Goal: Information Seeking & Learning: Learn about a topic

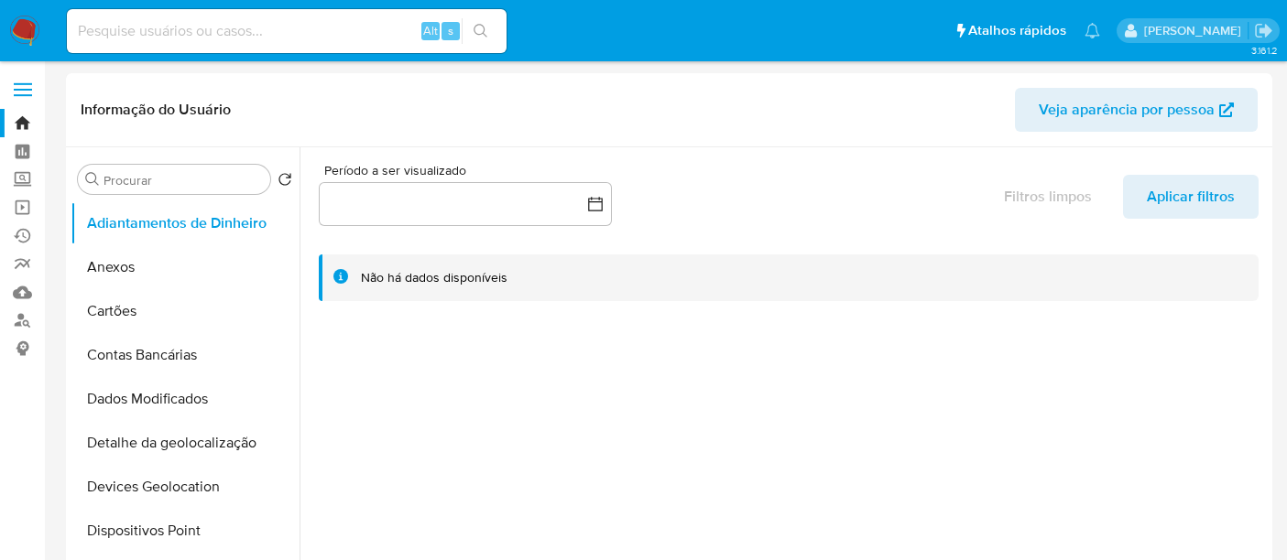
select select "10"
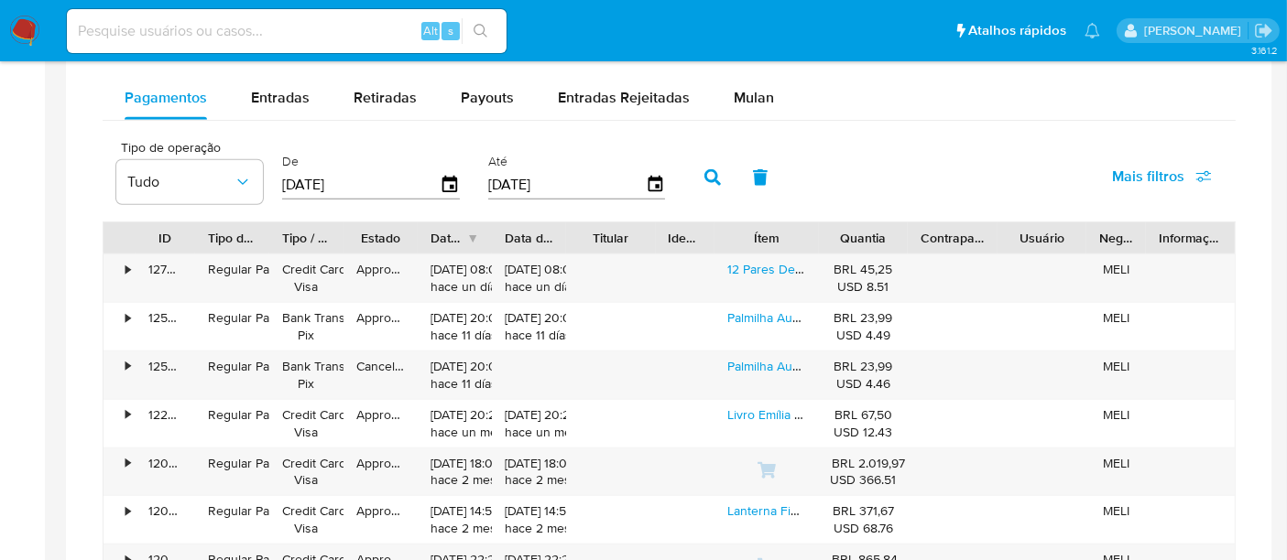
click at [199, 27] on input at bounding box center [287, 31] width 440 height 24
paste input "3CwZomGaiJihkFgadh1agSlB"
type input "3CwZomGaiJihkFgadh1agSlB"
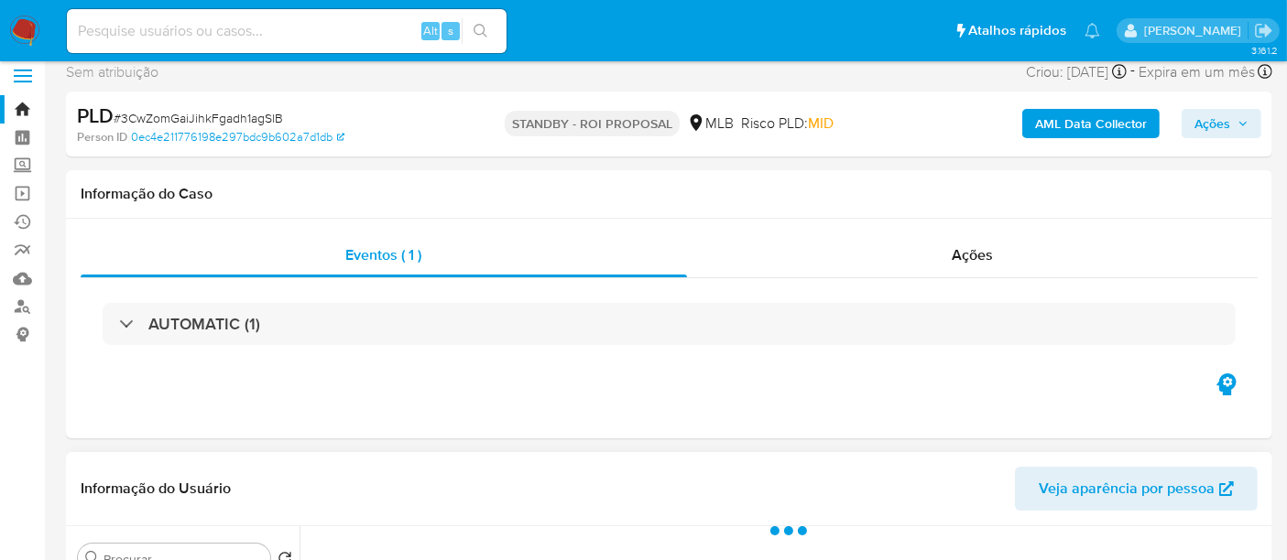
select select "10"
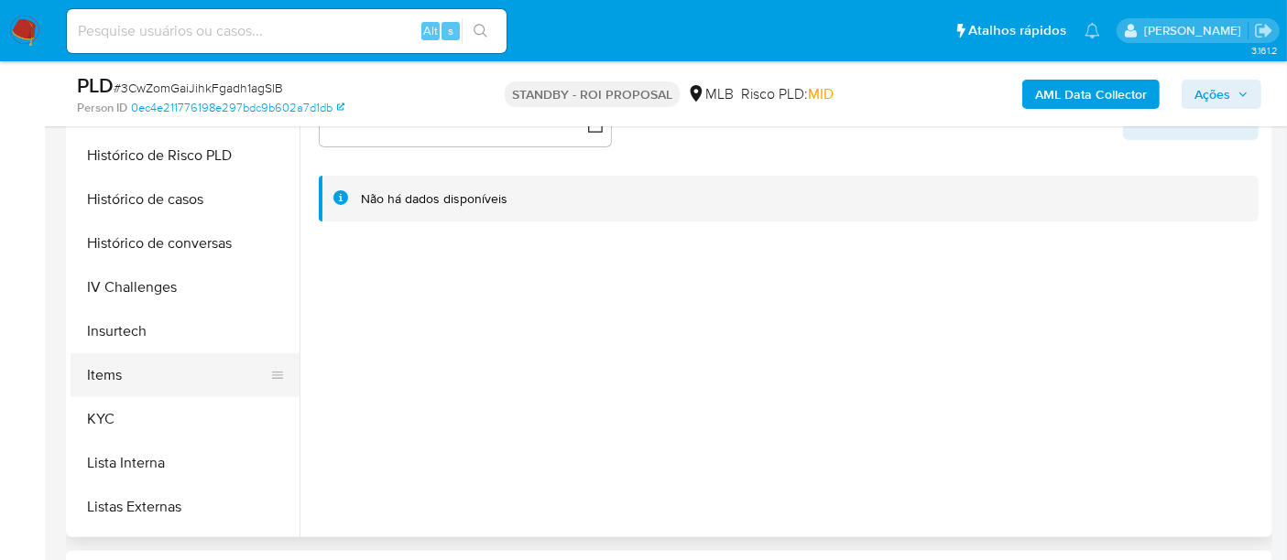
scroll to position [711, 0]
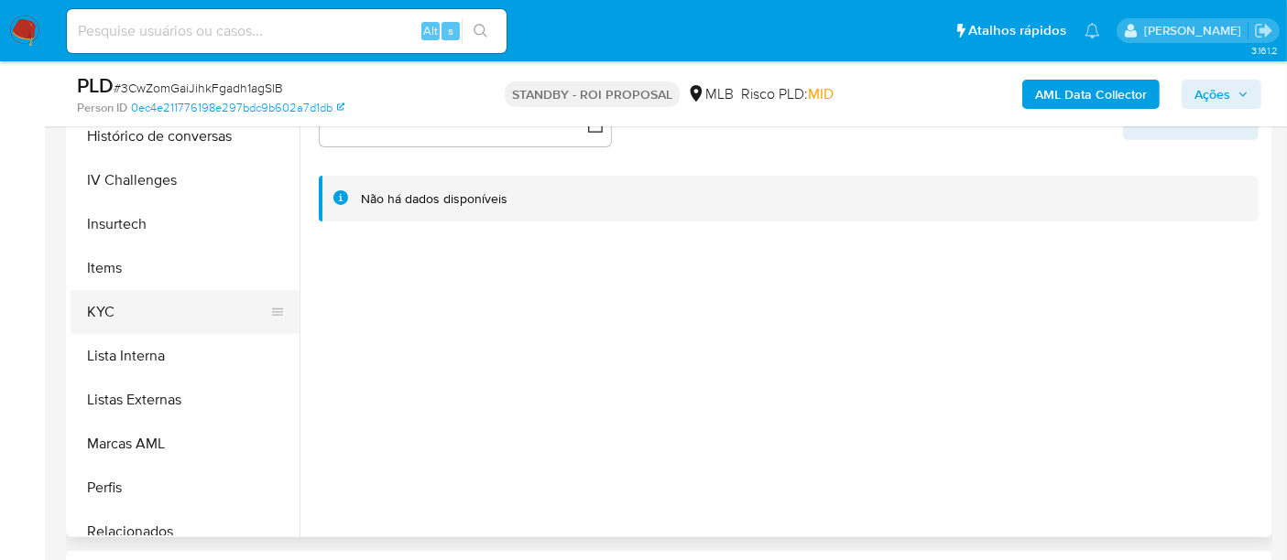
click at [117, 309] on button "KYC" at bounding box center [178, 312] width 214 height 44
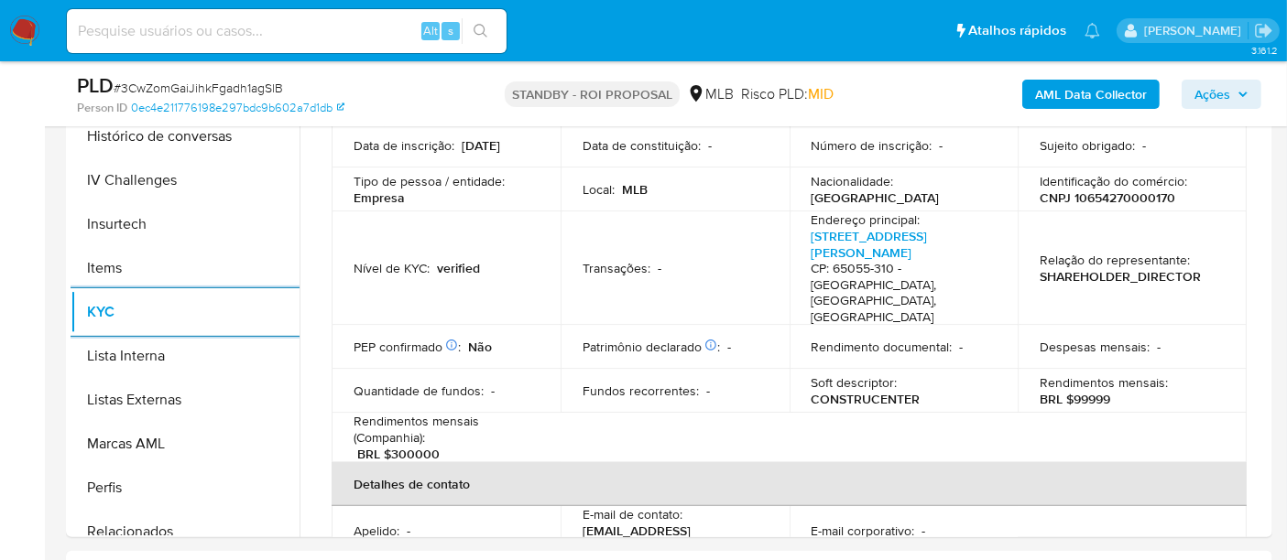
scroll to position [407, 0]
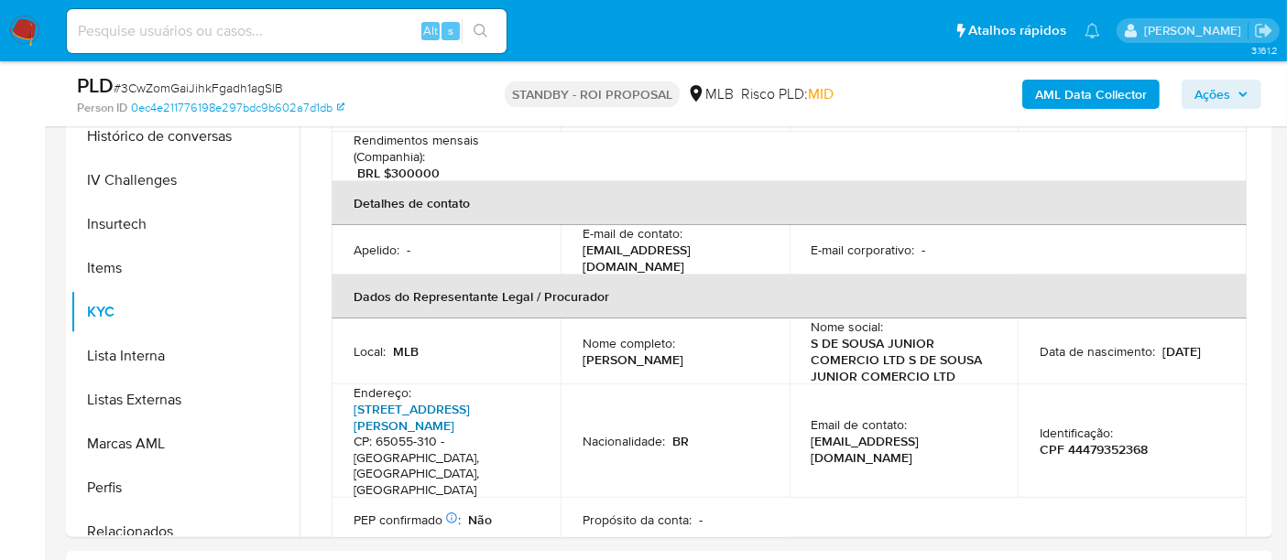
click at [423, 400] on link "[STREET_ADDRESS][PERSON_NAME]" at bounding box center [411, 417] width 116 height 35
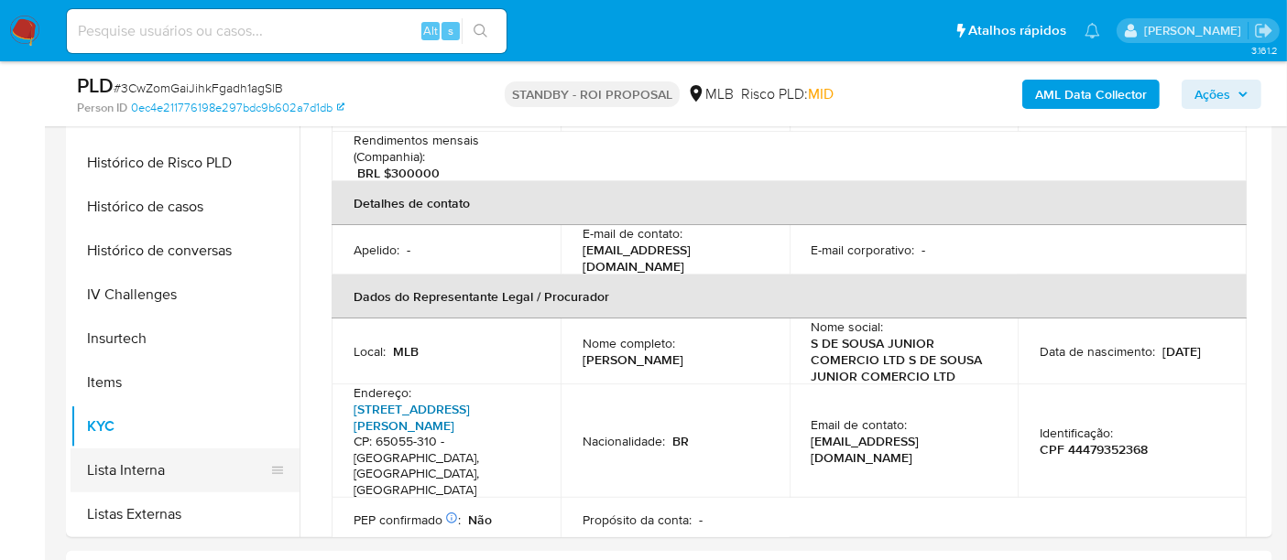
scroll to position [508, 0]
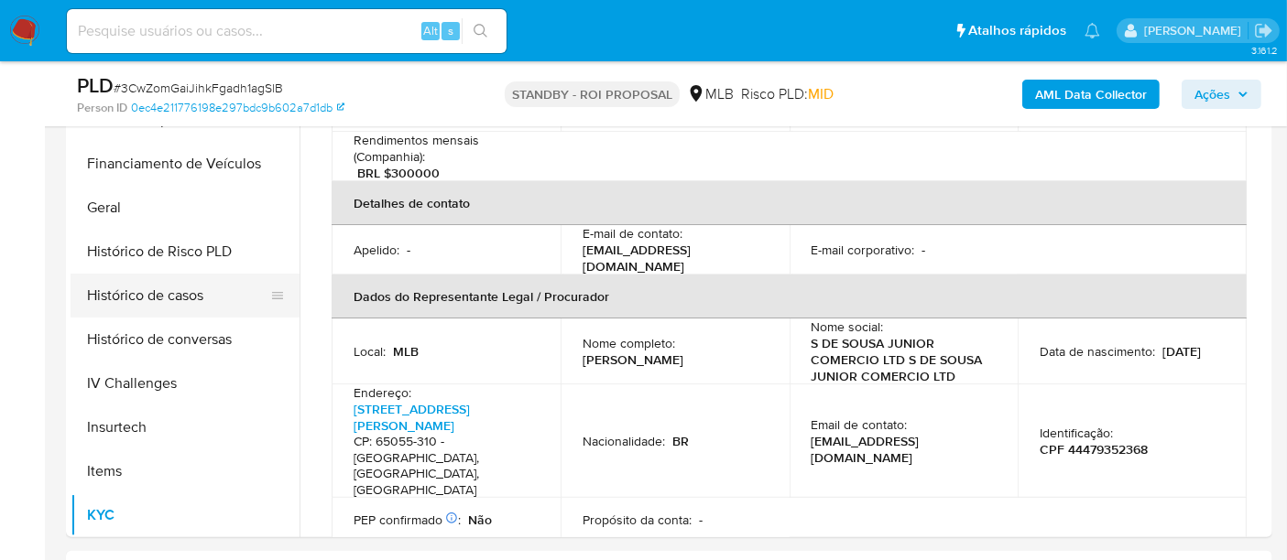
click at [155, 299] on button "Histórico de casos" at bounding box center [178, 296] width 214 height 44
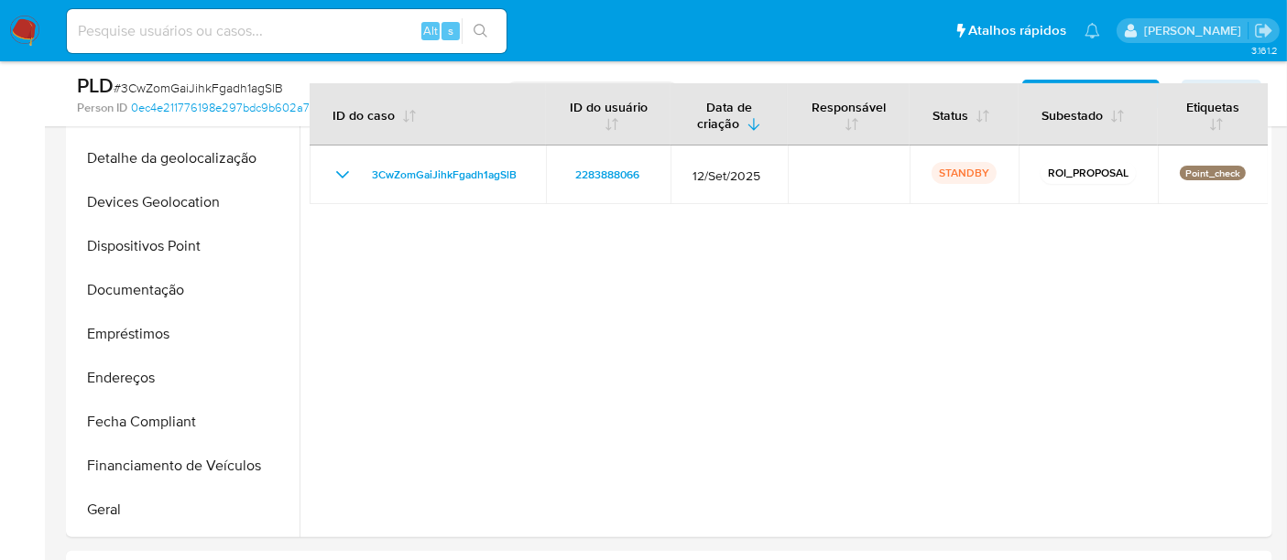
scroll to position [203, 0]
click at [172, 292] on button "Documentação" at bounding box center [178, 293] width 214 height 44
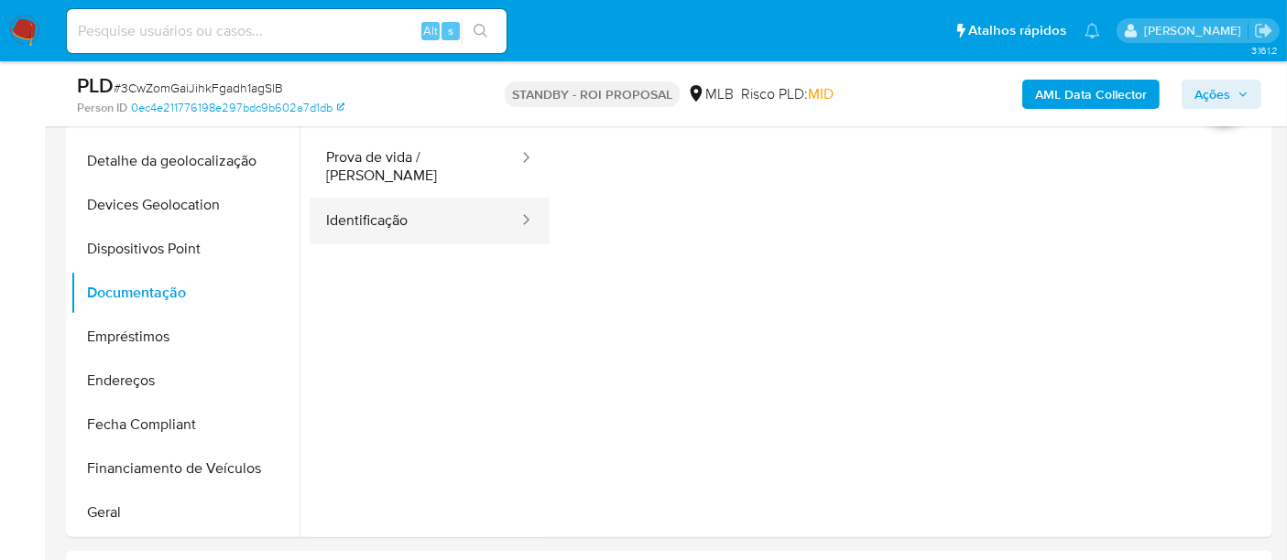
click at [375, 213] on button "Identificação" at bounding box center [414, 221] width 211 height 47
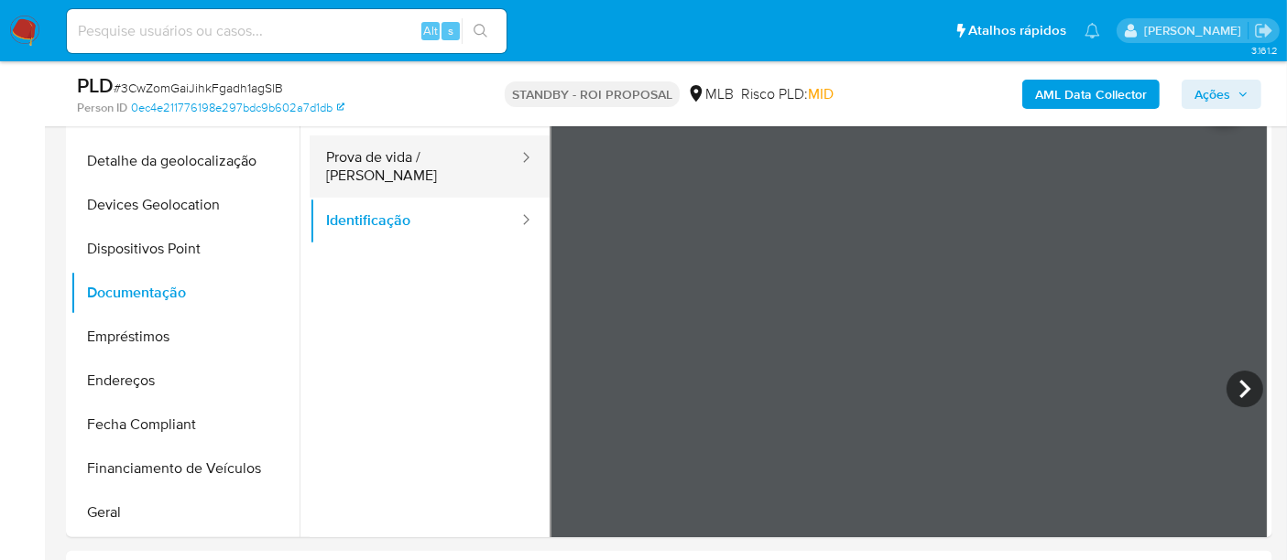
click at [400, 170] on button "Prova de vida / [PERSON_NAME]" at bounding box center [414, 167] width 211 height 62
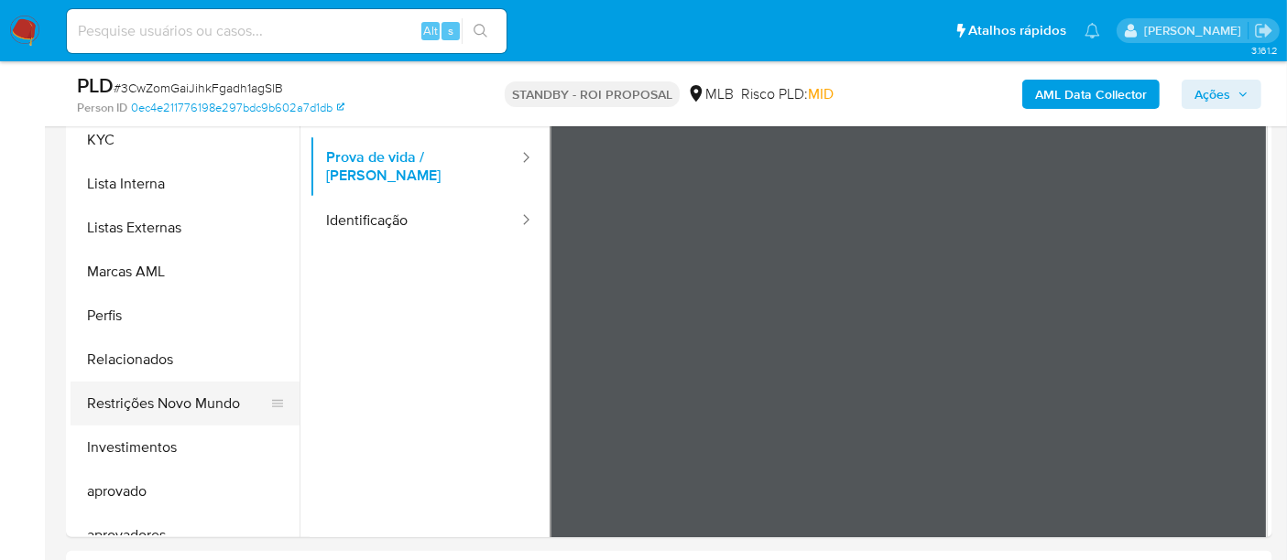
scroll to position [916, 0]
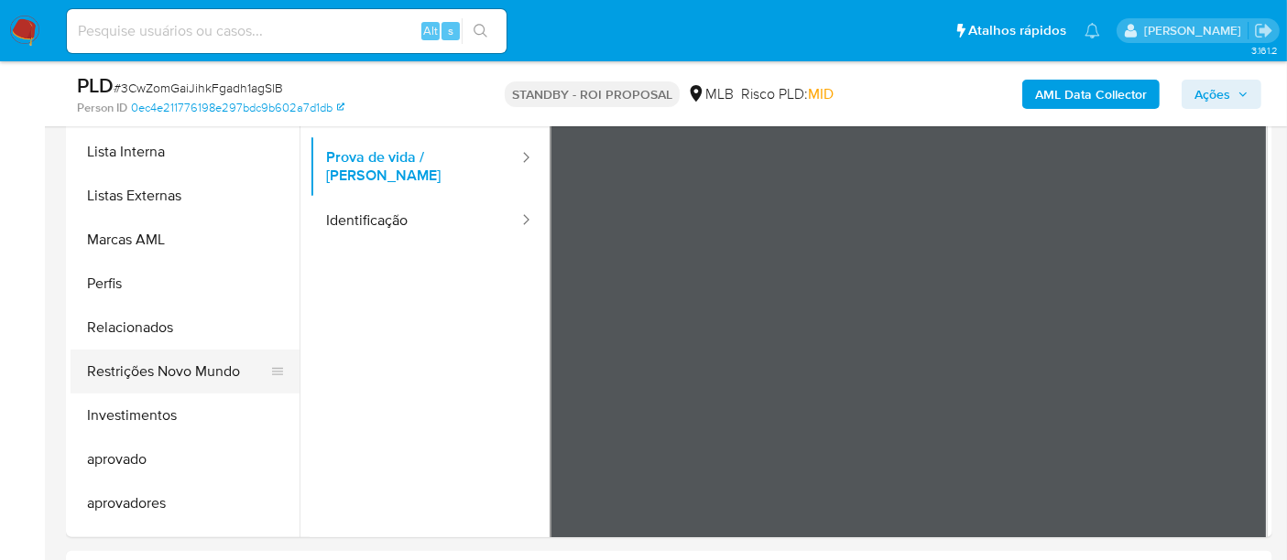
click at [211, 364] on button "Restrições Novo Mundo" at bounding box center [178, 372] width 214 height 44
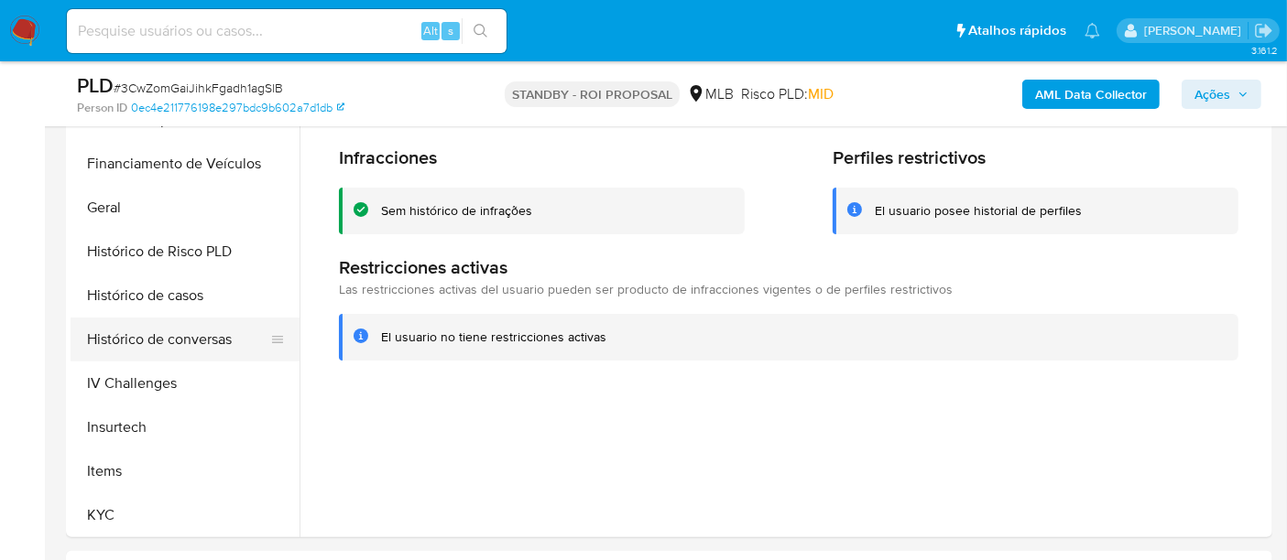
scroll to position [407, 0]
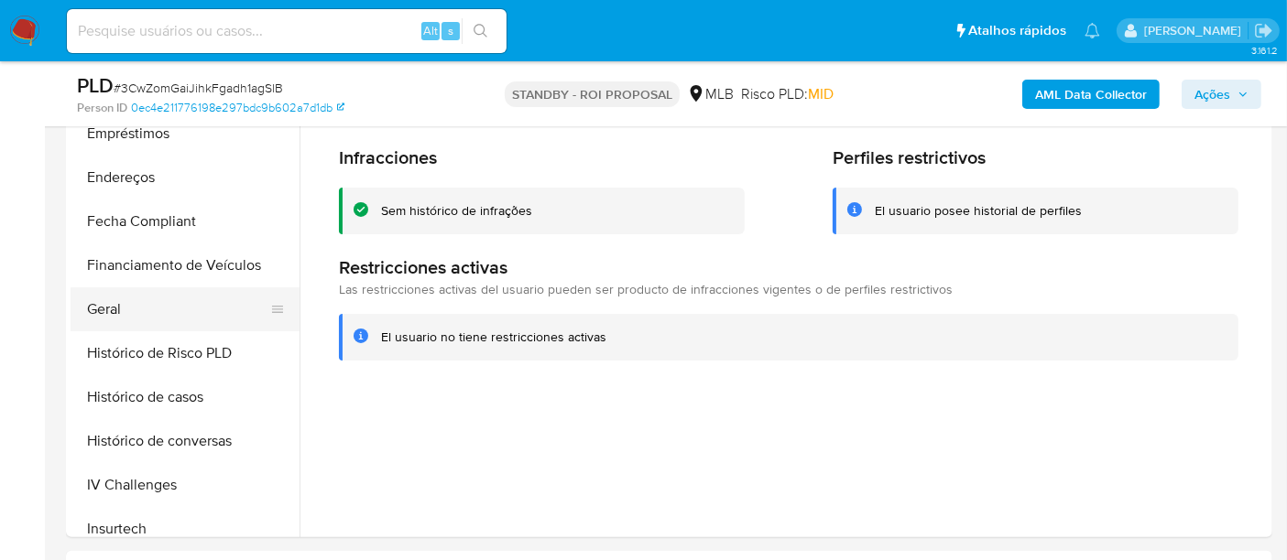
click at [120, 309] on button "Geral" at bounding box center [178, 310] width 214 height 44
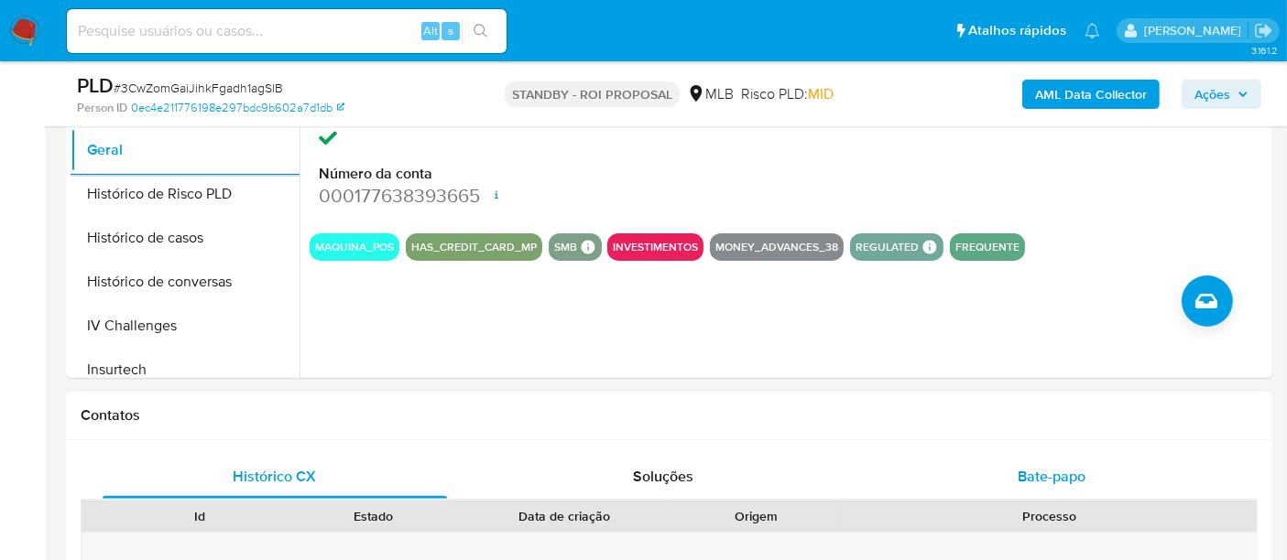
scroll to position [711, 0]
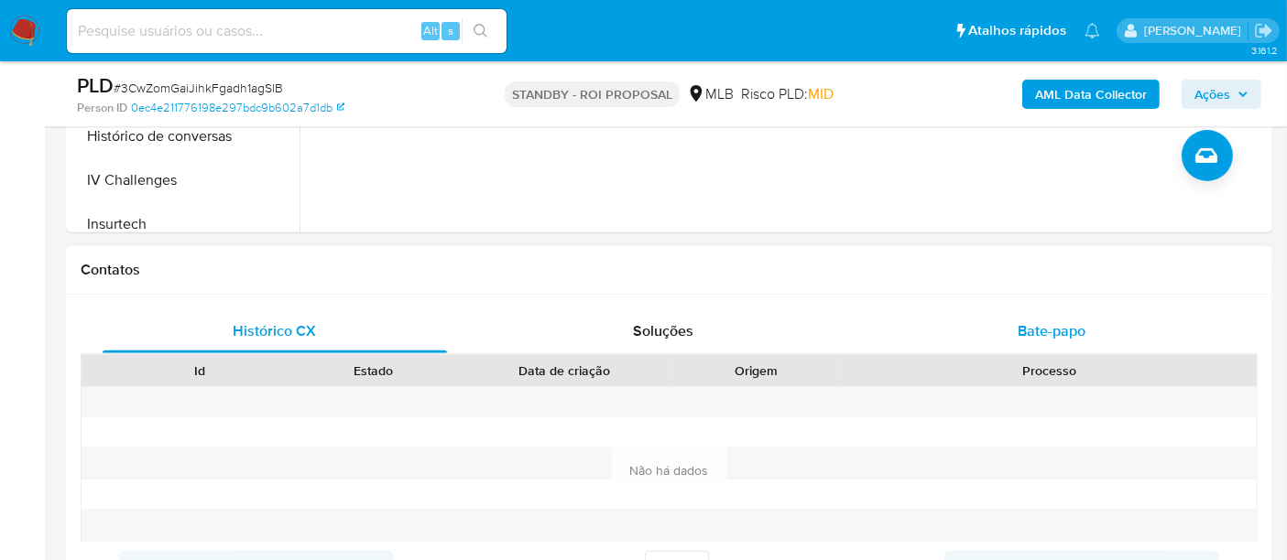
click at [1012, 328] on div "Bate-papo" at bounding box center [1051, 331] width 344 height 44
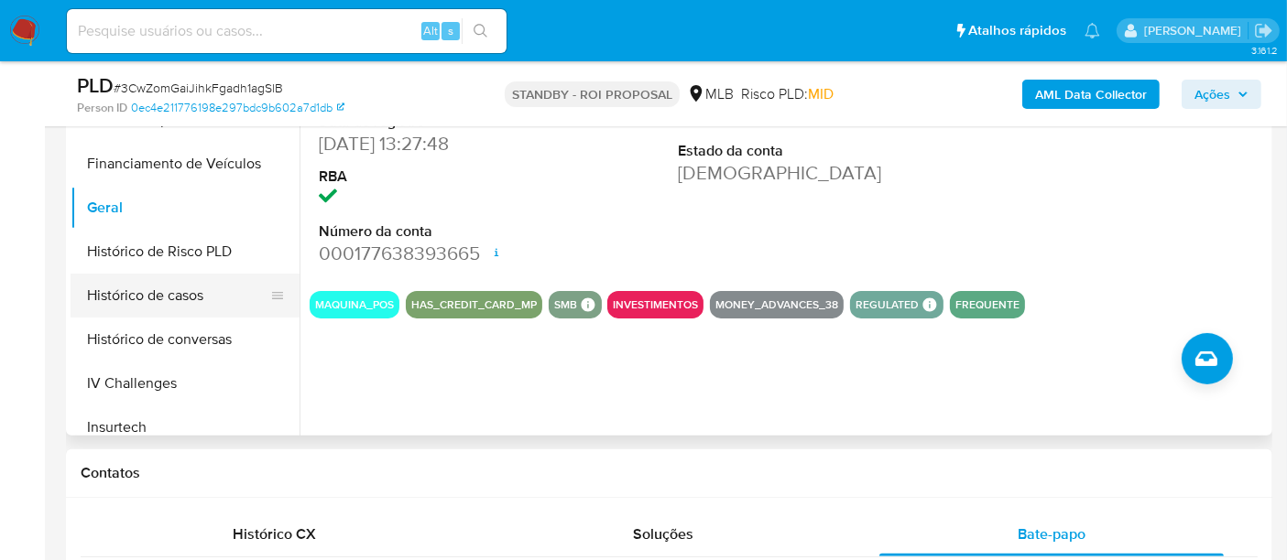
scroll to position [610, 0]
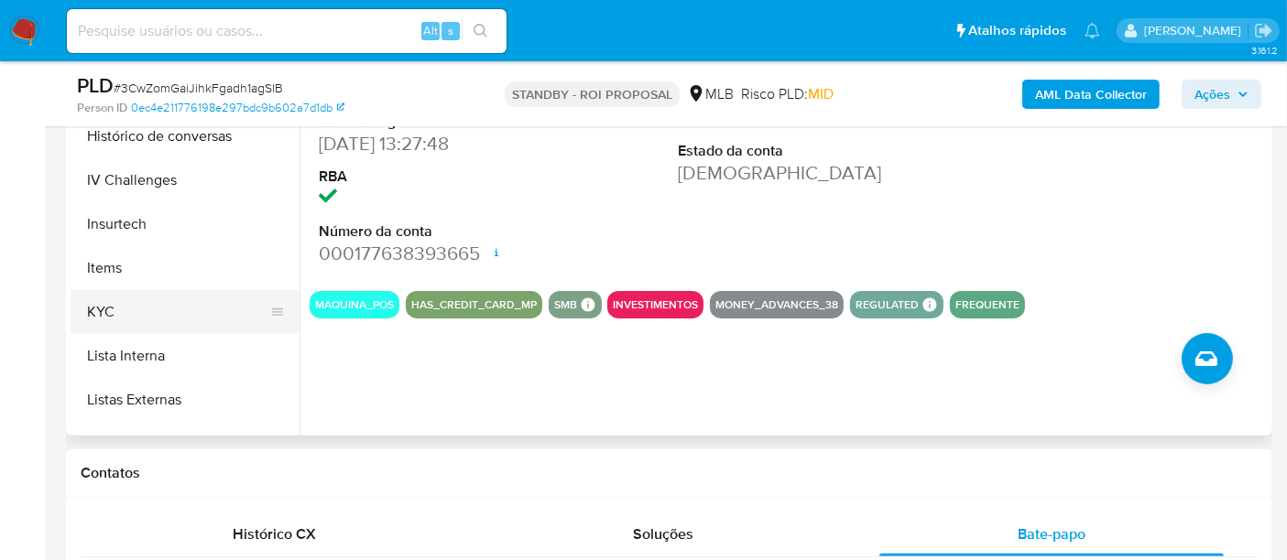
click at [110, 309] on button "KYC" at bounding box center [178, 312] width 214 height 44
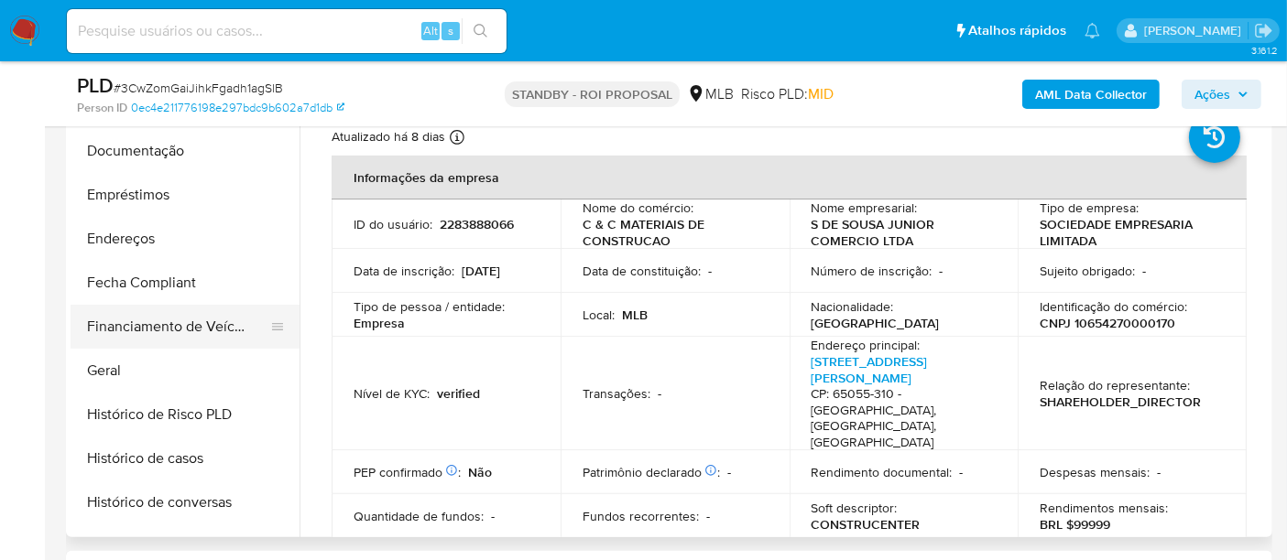
scroll to position [305, 0]
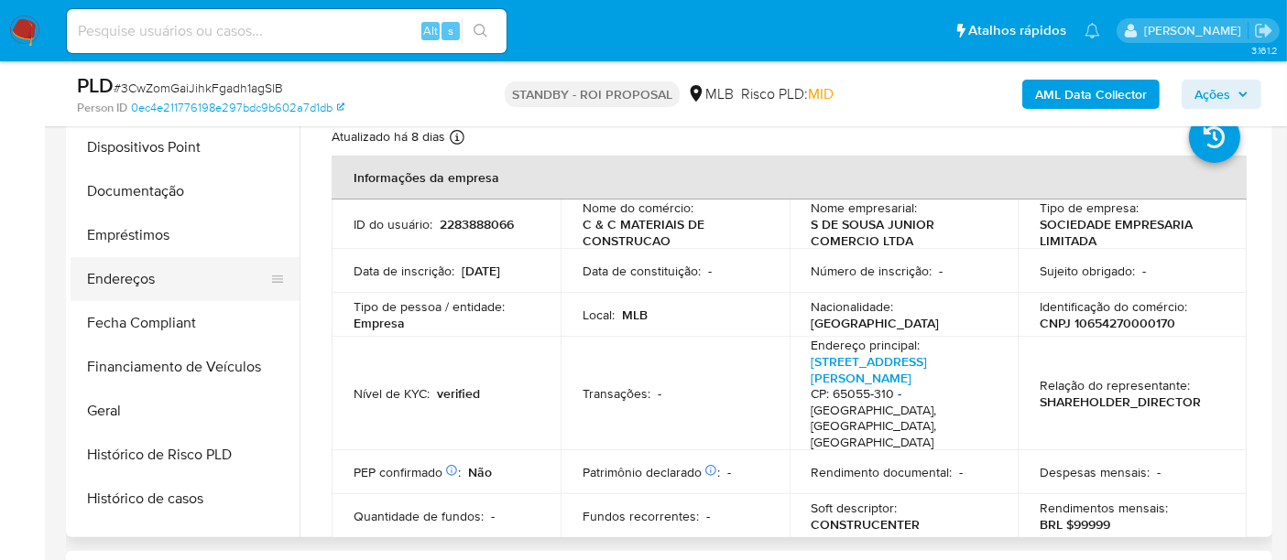
click at [125, 292] on button "Endereços" at bounding box center [178, 279] width 214 height 44
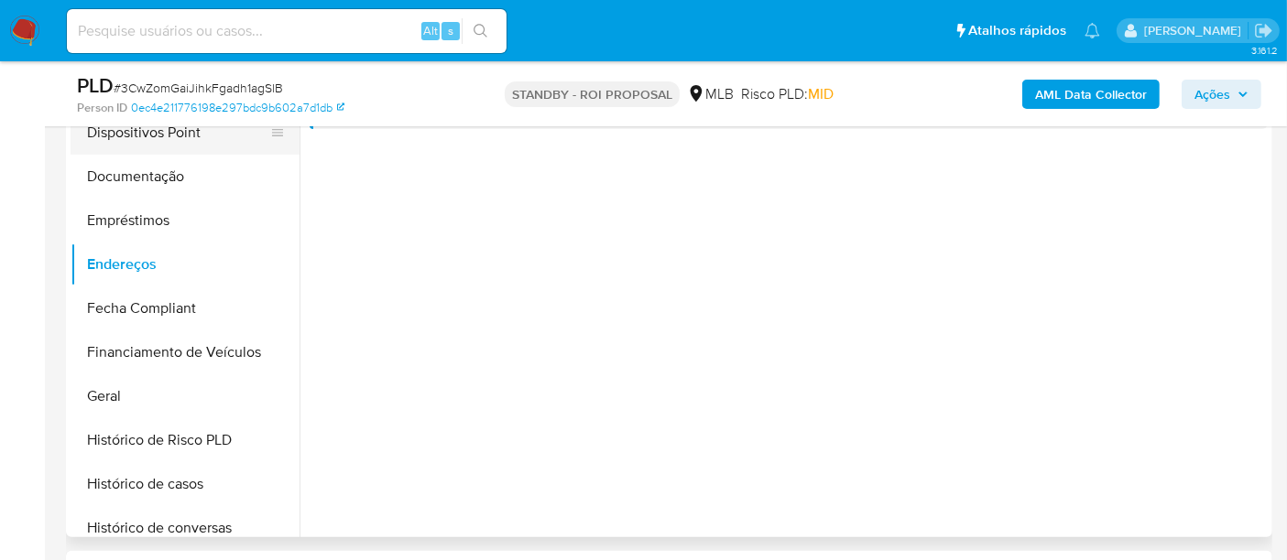
scroll to position [407, 0]
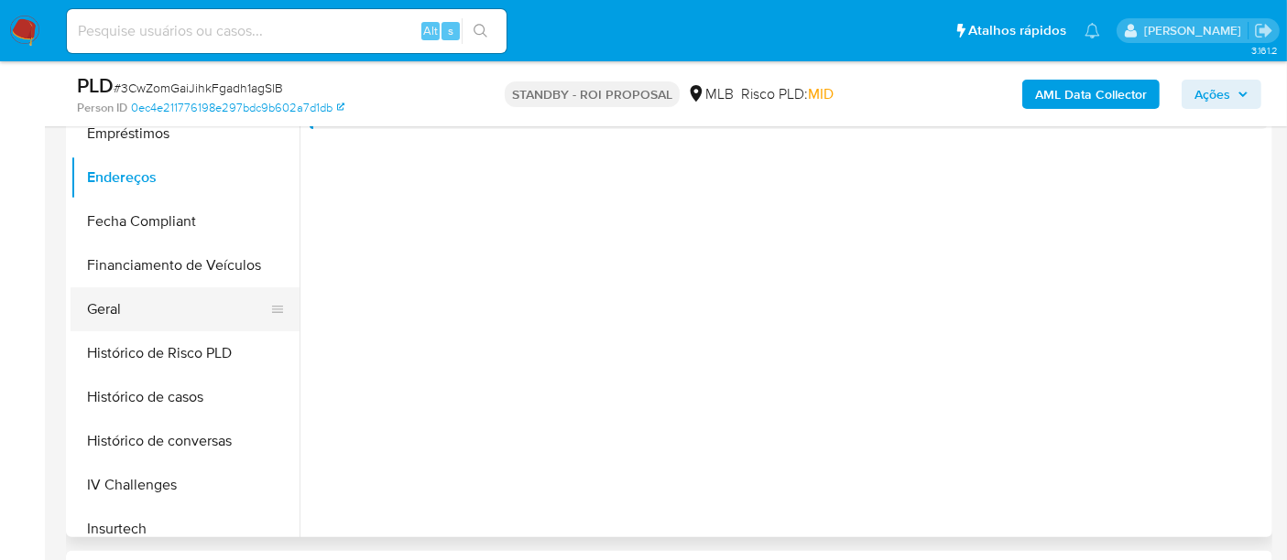
click at [105, 318] on button "Geral" at bounding box center [178, 310] width 214 height 44
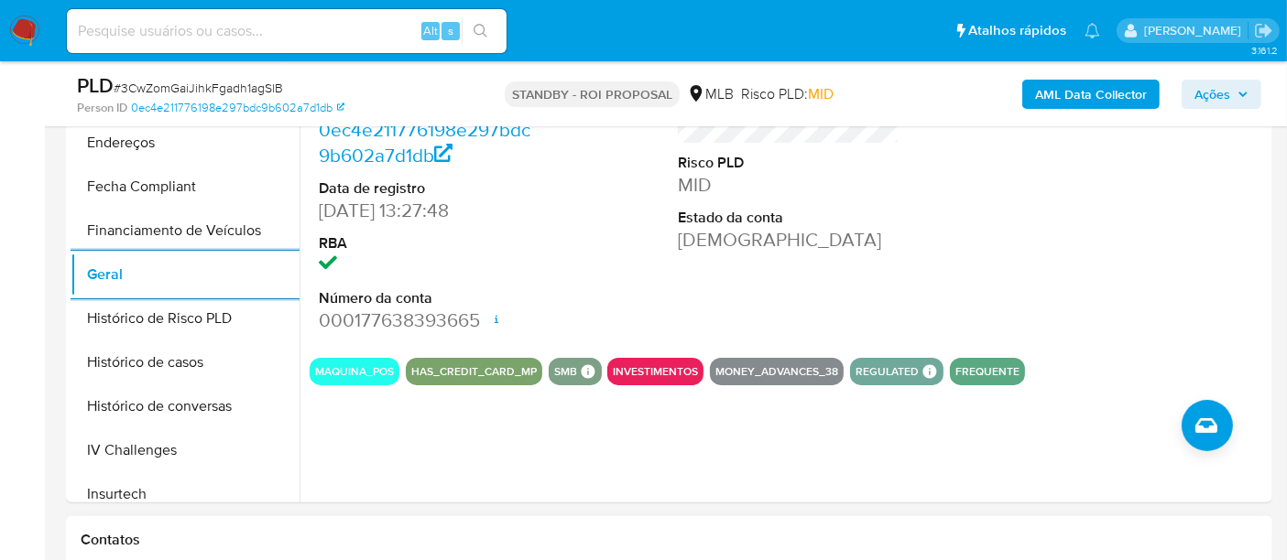
scroll to position [711, 0]
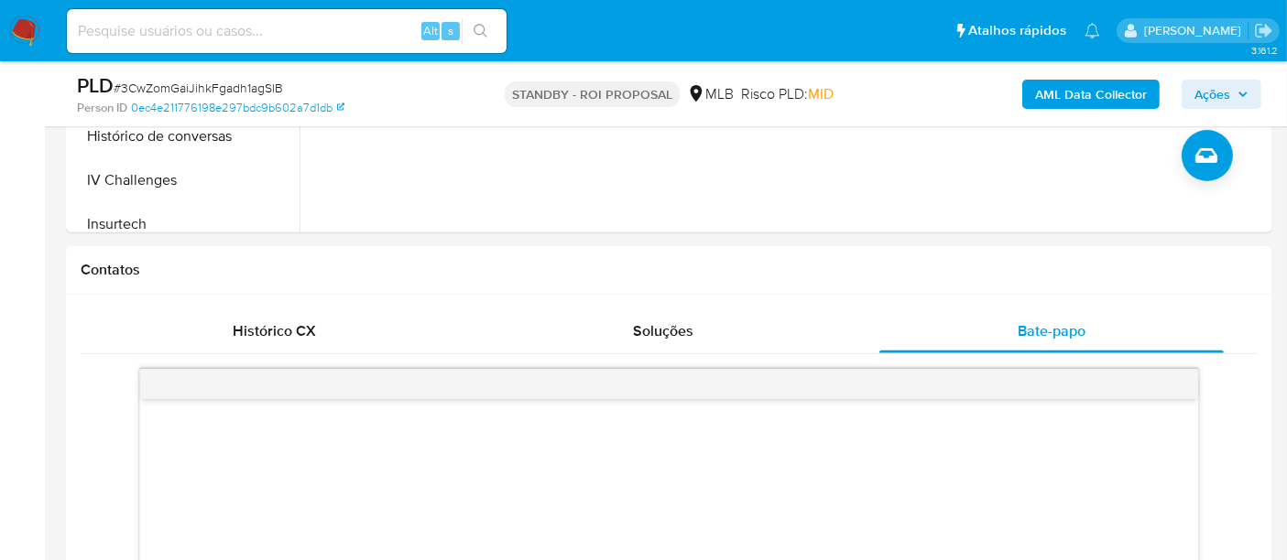
click at [272, 27] on input at bounding box center [287, 31] width 440 height 24
paste input "iBG5Rb9bCXDLmiUwrhPWE7A7"
type input "iBG5Rb9bCXDLmiUwrhPWE7A7"
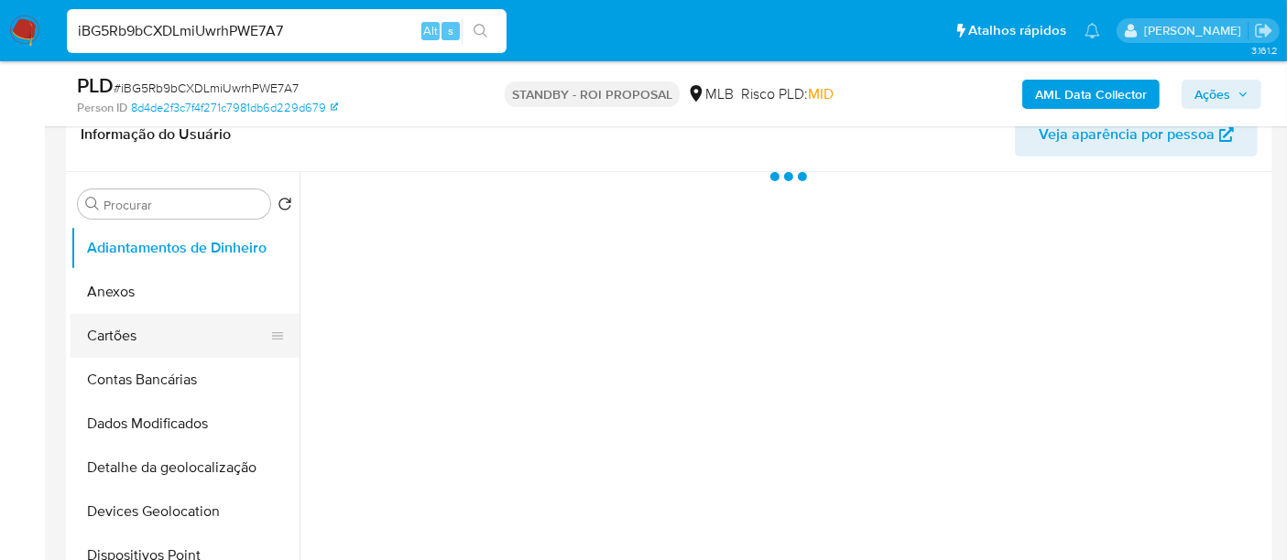
scroll to position [305, 0]
select select "10"
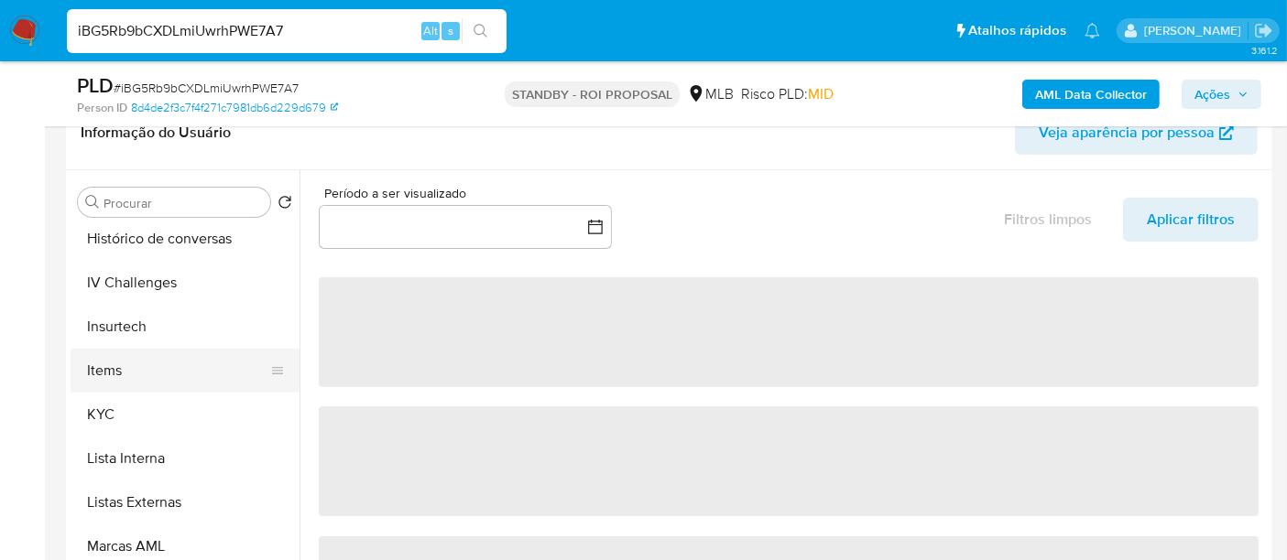
scroll to position [711, 0]
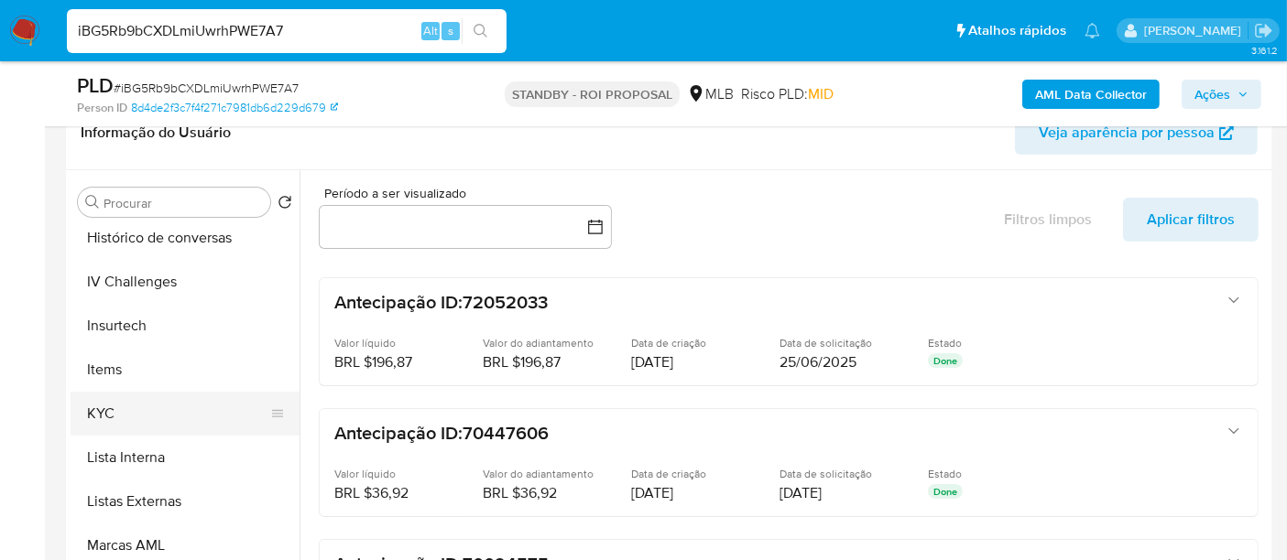
click at [104, 407] on button "KYC" at bounding box center [178, 414] width 214 height 44
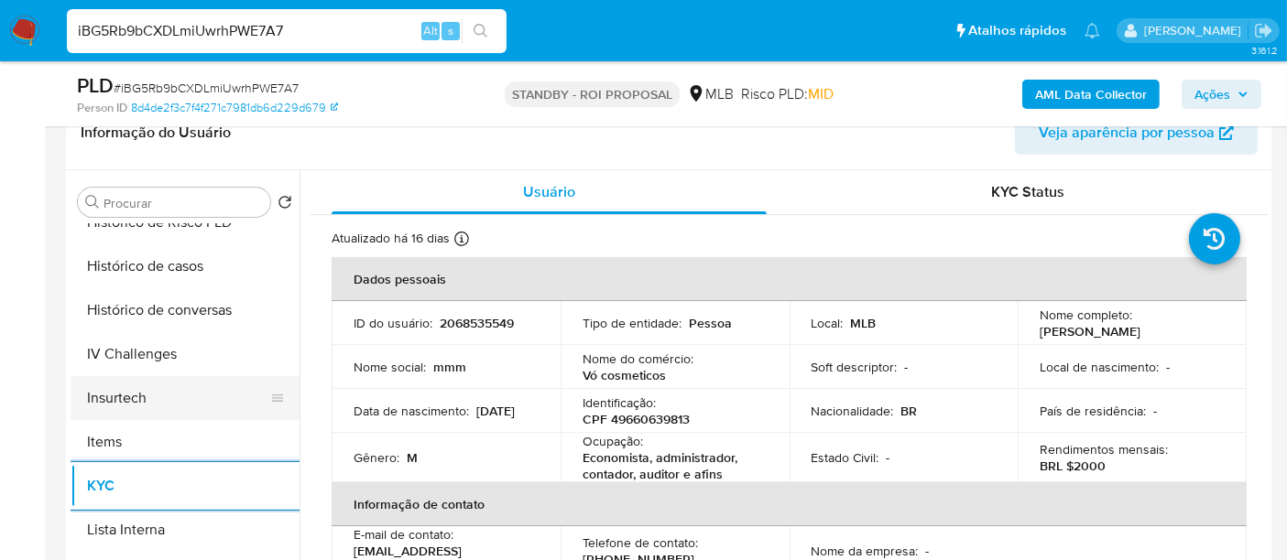
scroll to position [610, 0]
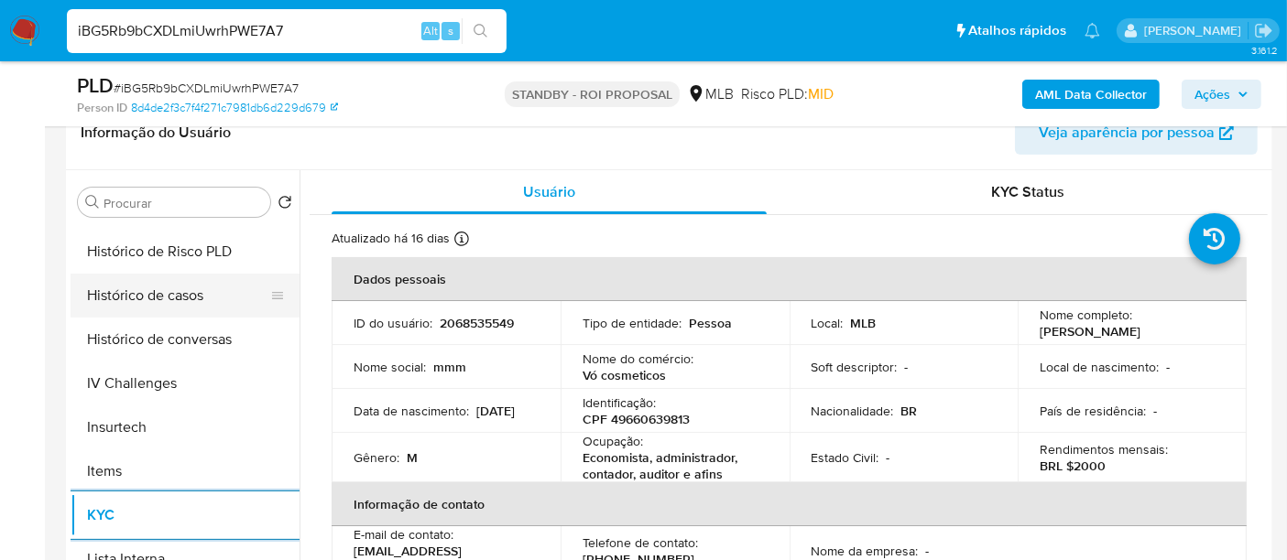
click at [151, 293] on button "Histórico de casos" at bounding box center [178, 296] width 214 height 44
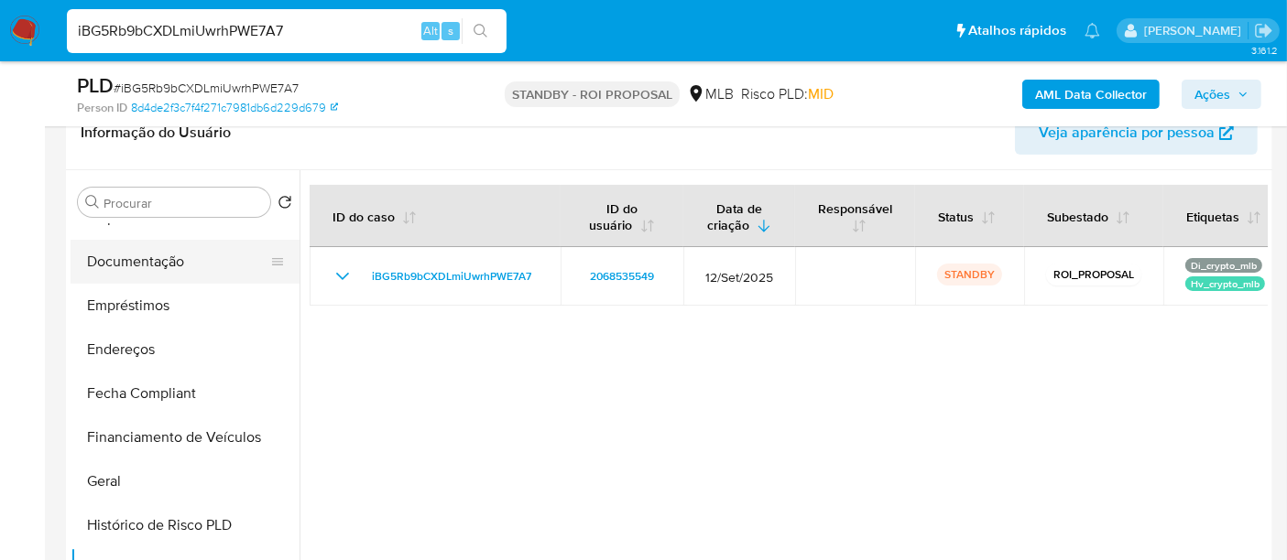
scroll to position [305, 0]
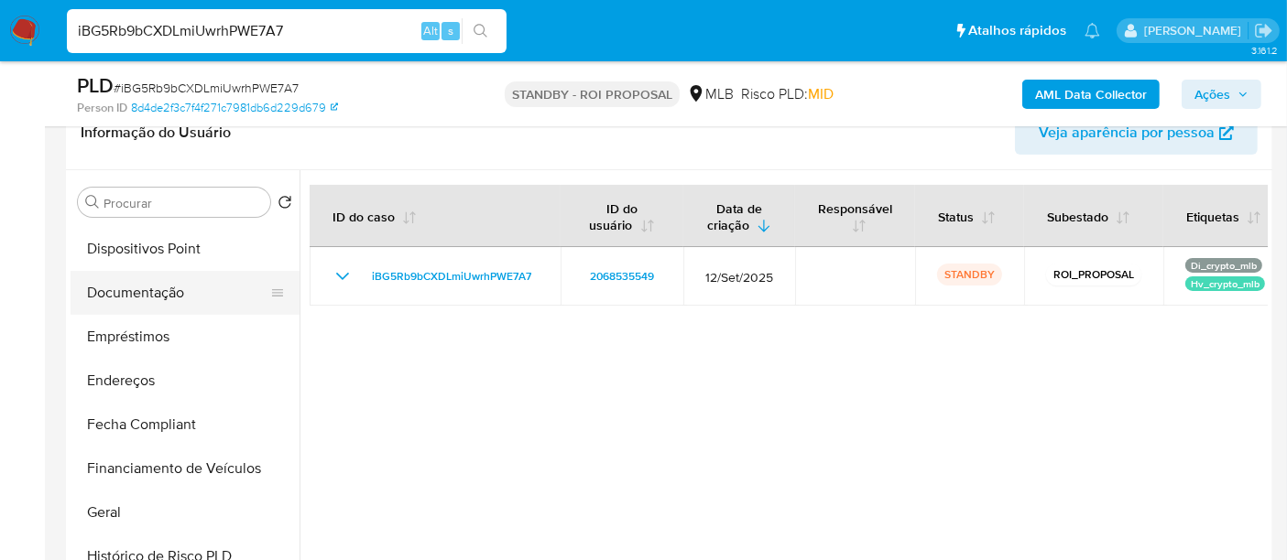
click at [139, 296] on button "Documentação" at bounding box center [178, 293] width 214 height 44
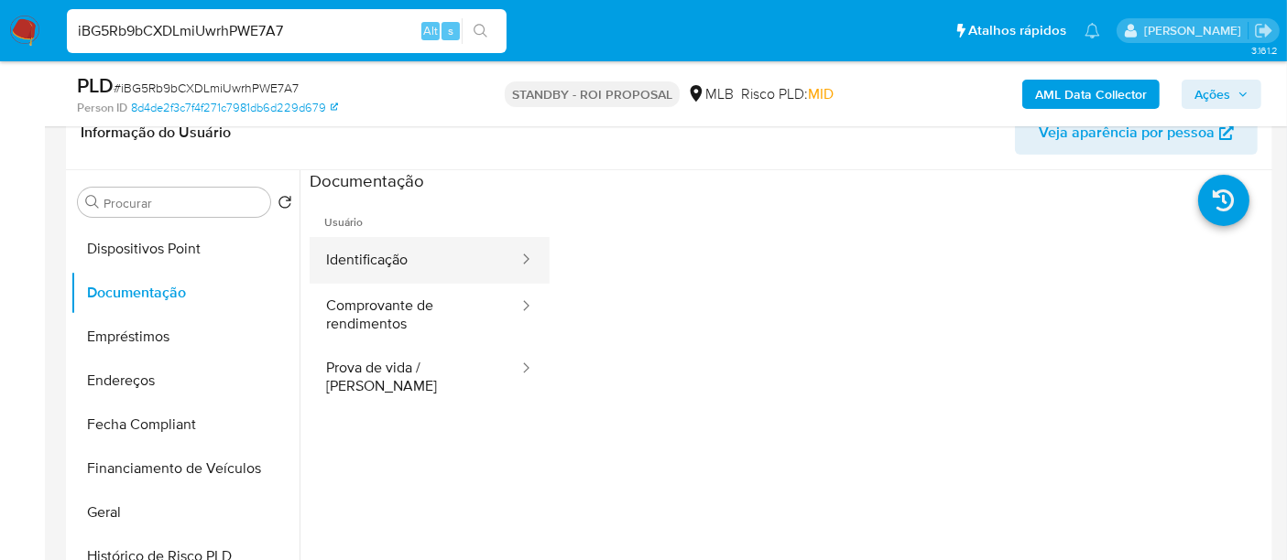
click at [396, 267] on button "Identificação" at bounding box center [414, 260] width 211 height 47
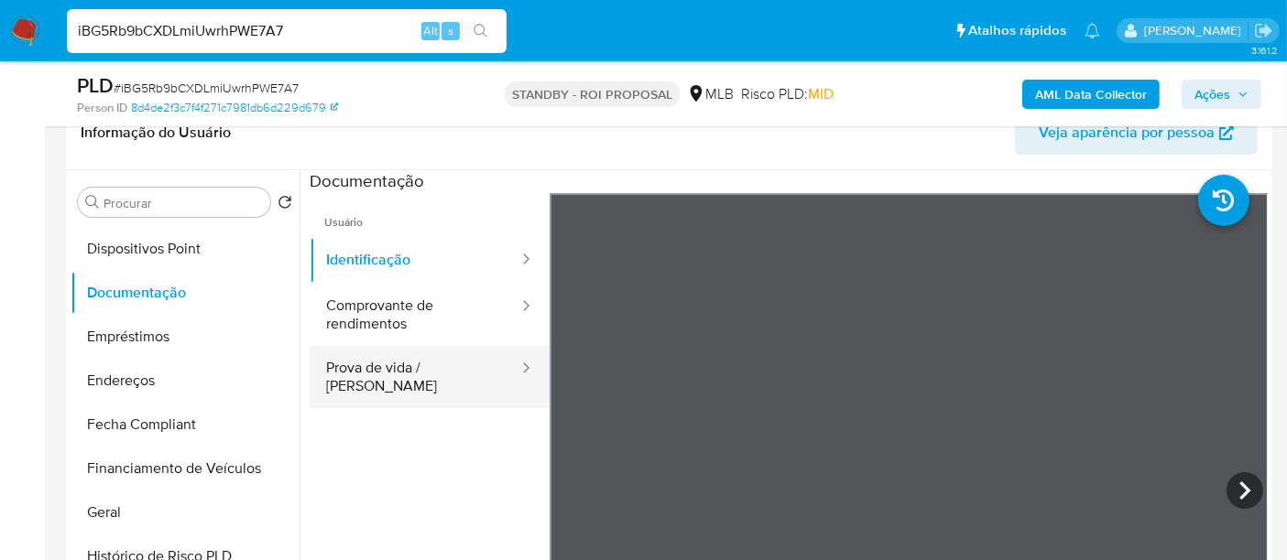
click at [425, 373] on button "Prova de vida / [PERSON_NAME]" at bounding box center [414, 377] width 211 height 62
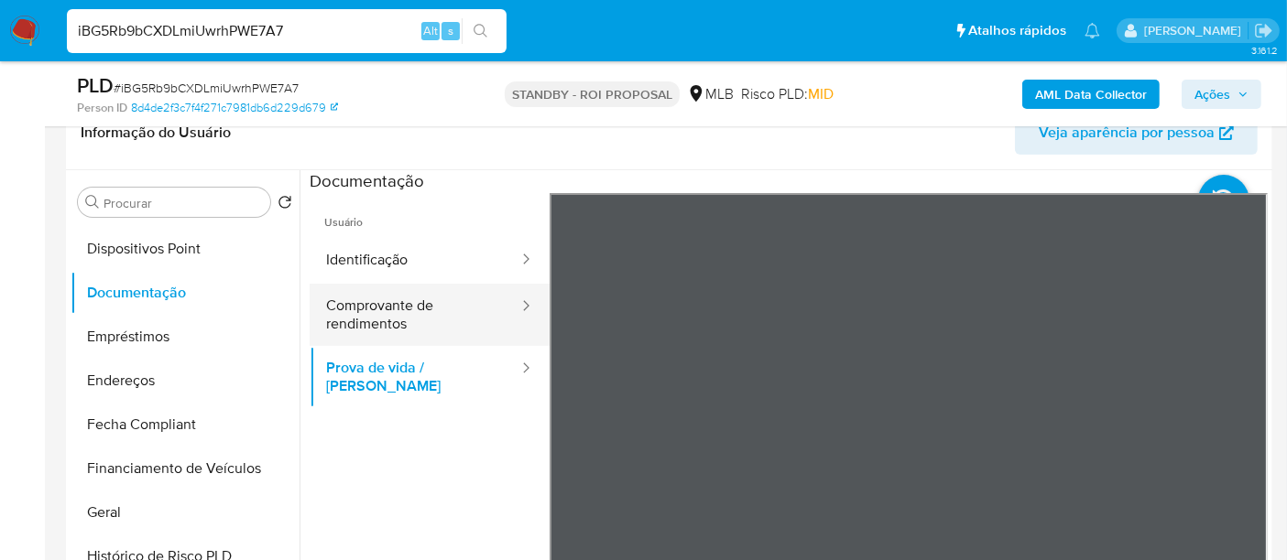
click at [370, 308] on button "Comprovante de rendimentos" at bounding box center [414, 315] width 211 height 62
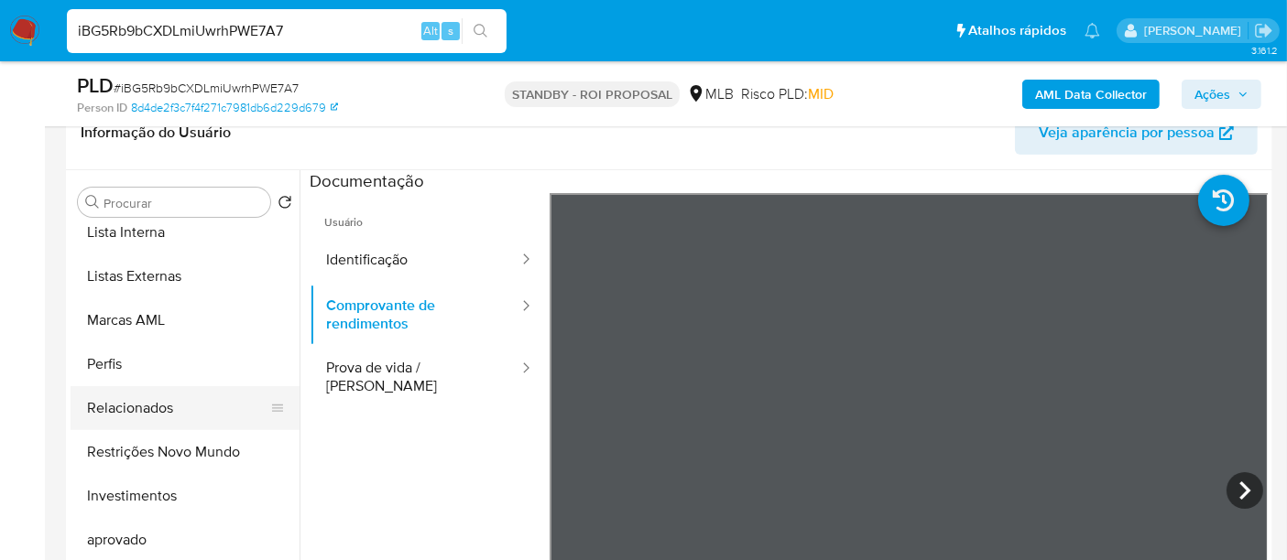
scroll to position [949, 0]
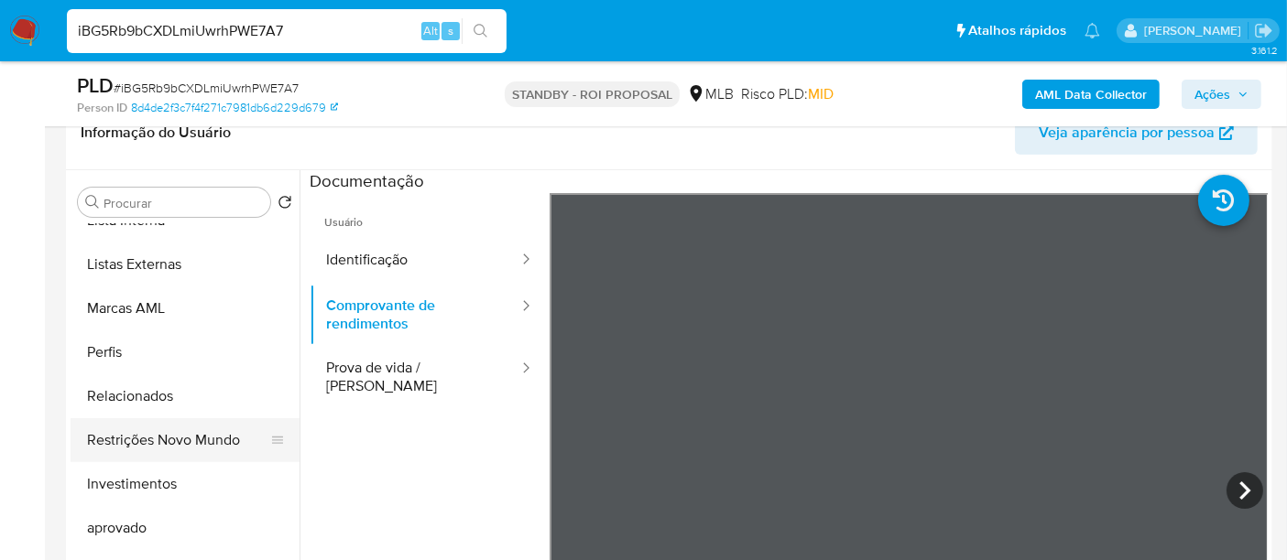
click at [196, 431] on button "Restrições Novo Mundo" at bounding box center [178, 440] width 214 height 44
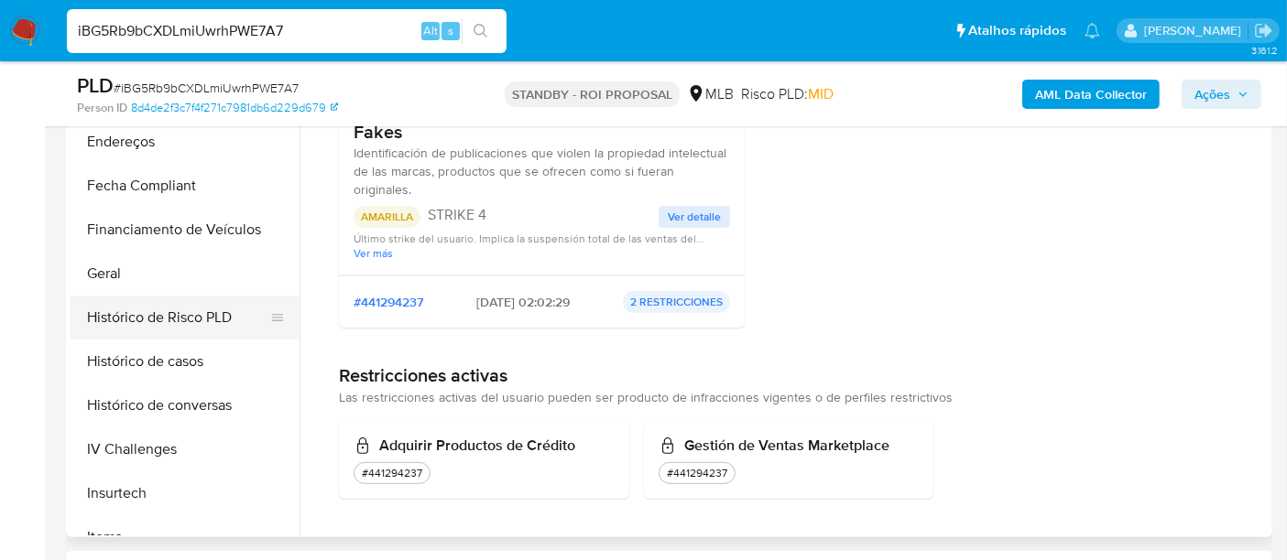
scroll to position [440, 0]
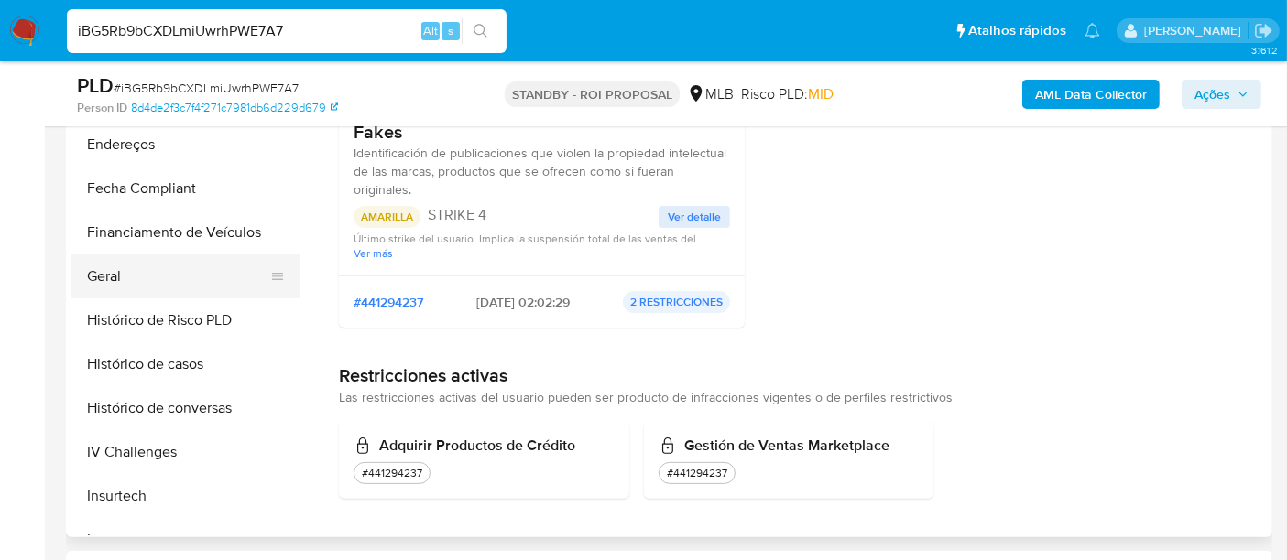
click at [109, 281] on button "Geral" at bounding box center [178, 277] width 214 height 44
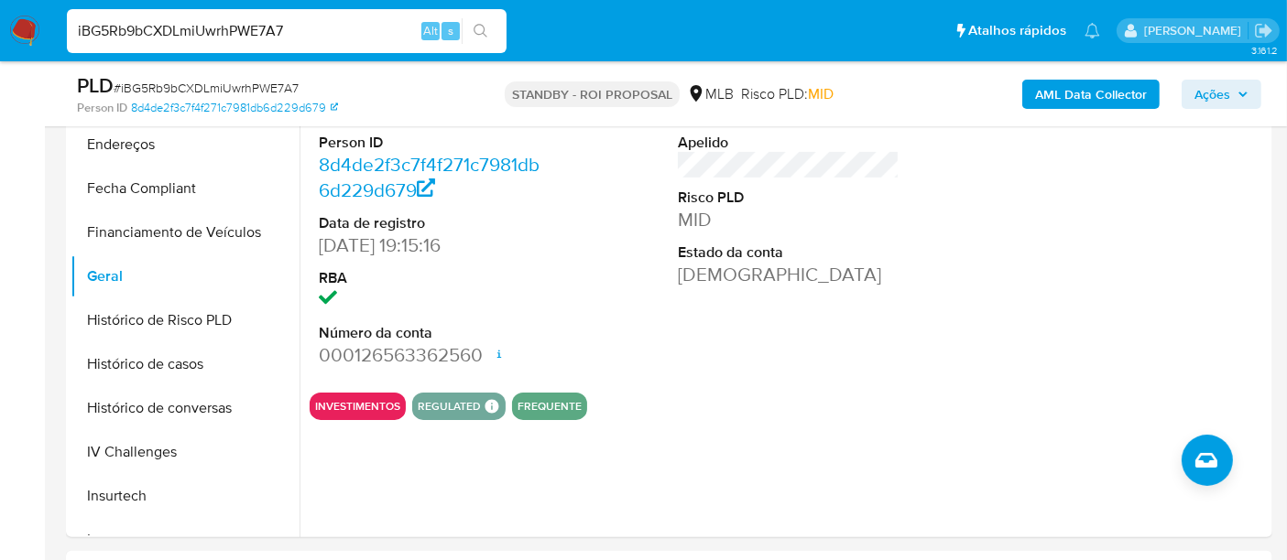
click at [282, 33] on input "iBG5Rb9bCXDLmiUwrhPWE7A7" at bounding box center [287, 31] width 440 height 24
paste input "SgahviiZNT7ZOdf2agfI3S4h"
type input "SgahviiZNT7ZOdf2agfI3S4h"
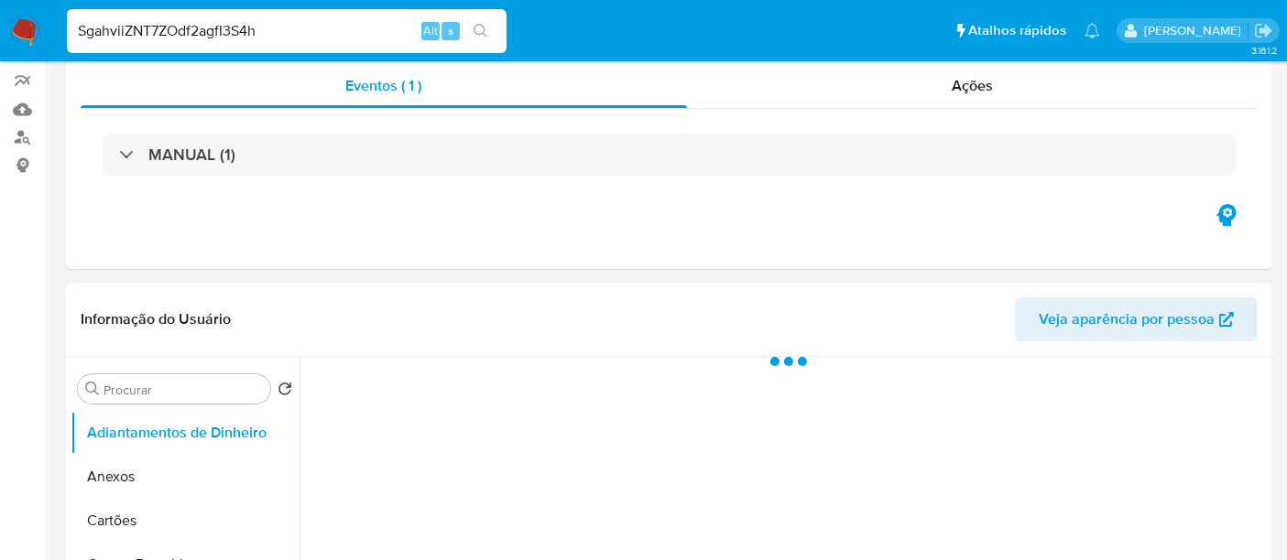
scroll to position [407, 0]
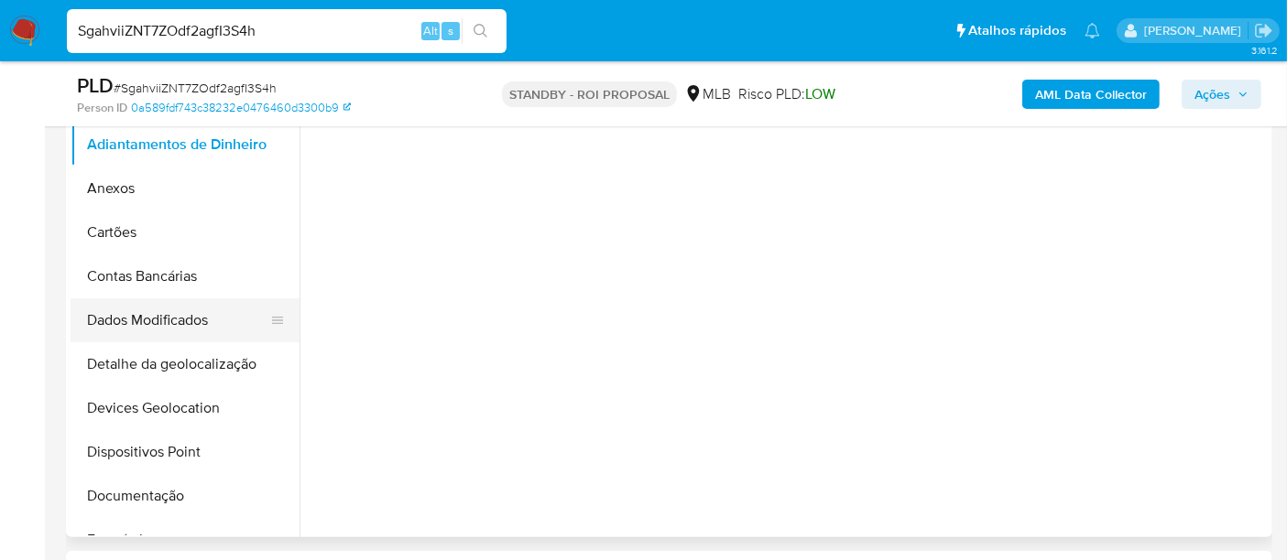
select select "10"
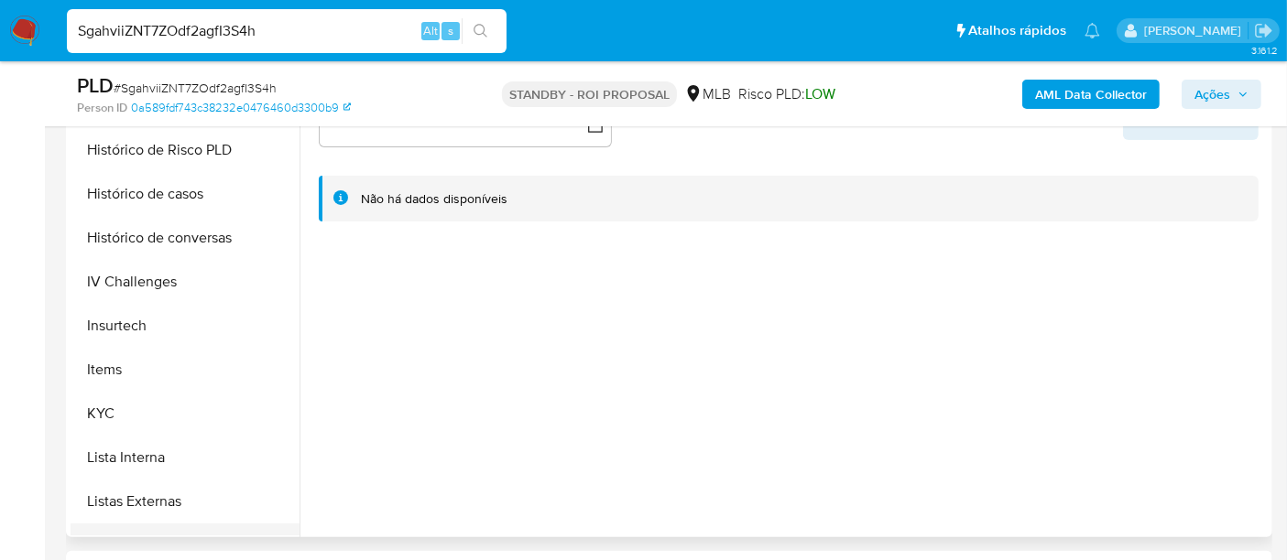
scroll to position [813, 0]
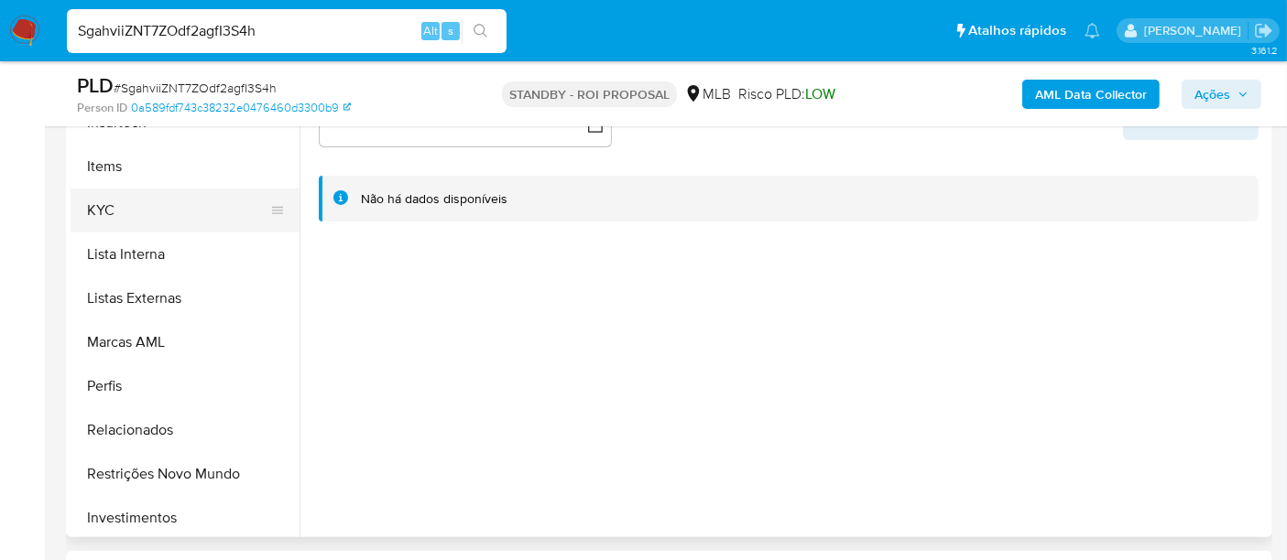
click at [103, 215] on button "KYC" at bounding box center [178, 211] width 214 height 44
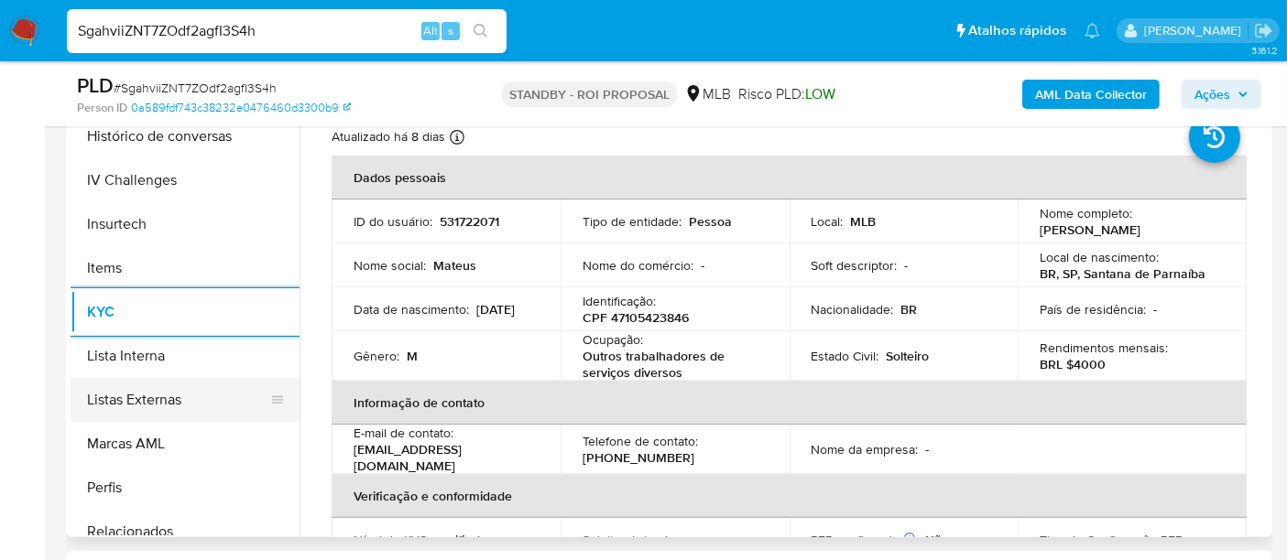
scroll to position [610, 0]
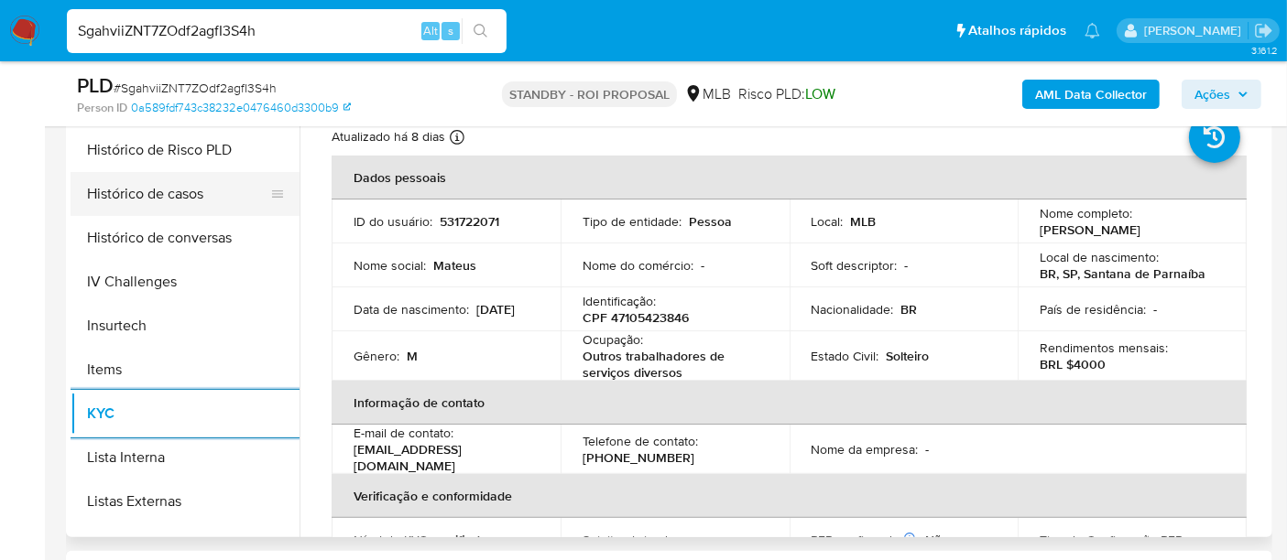
click at [145, 200] on button "Histórico de casos" at bounding box center [178, 194] width 214 height 44
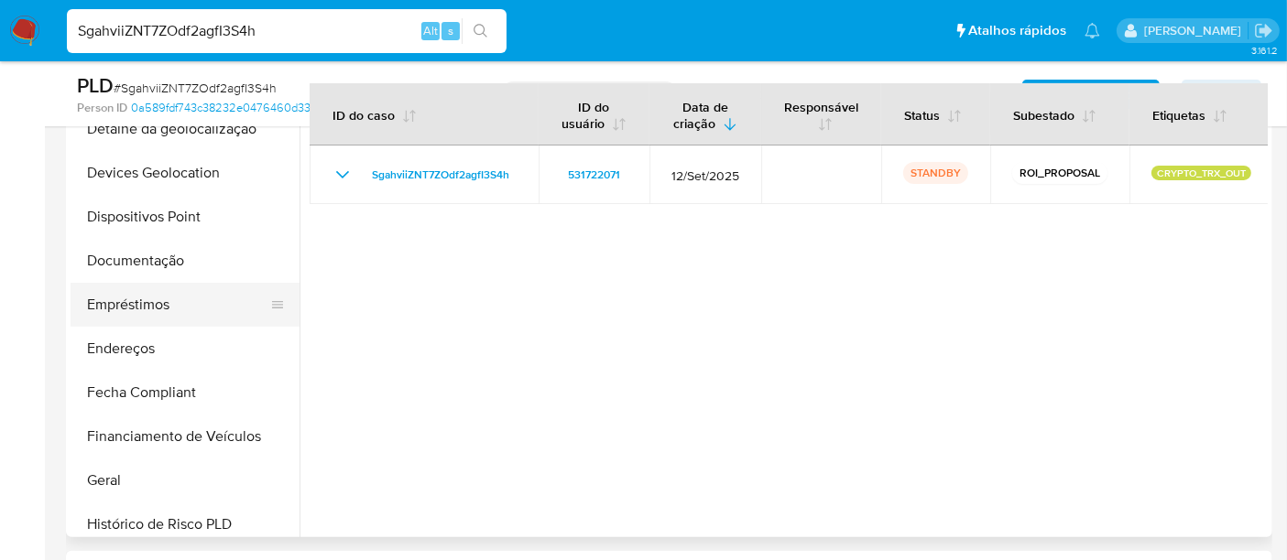
scroll to position [203, 0]
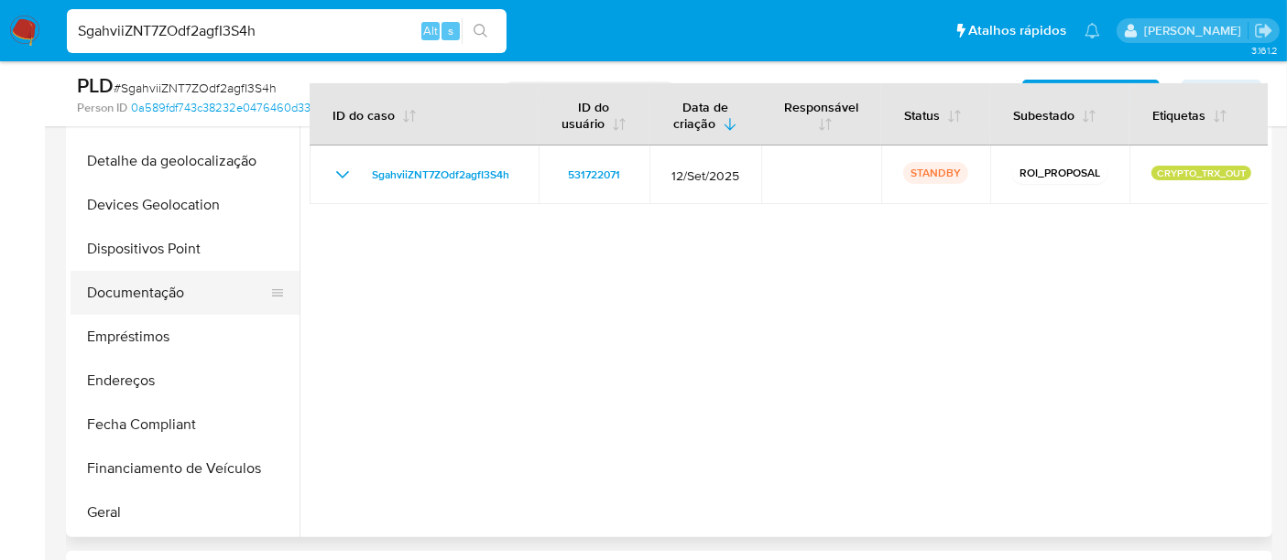
click at [151, 283] on button "Documentação" at bounding box center [178, 293] width 214 height 44
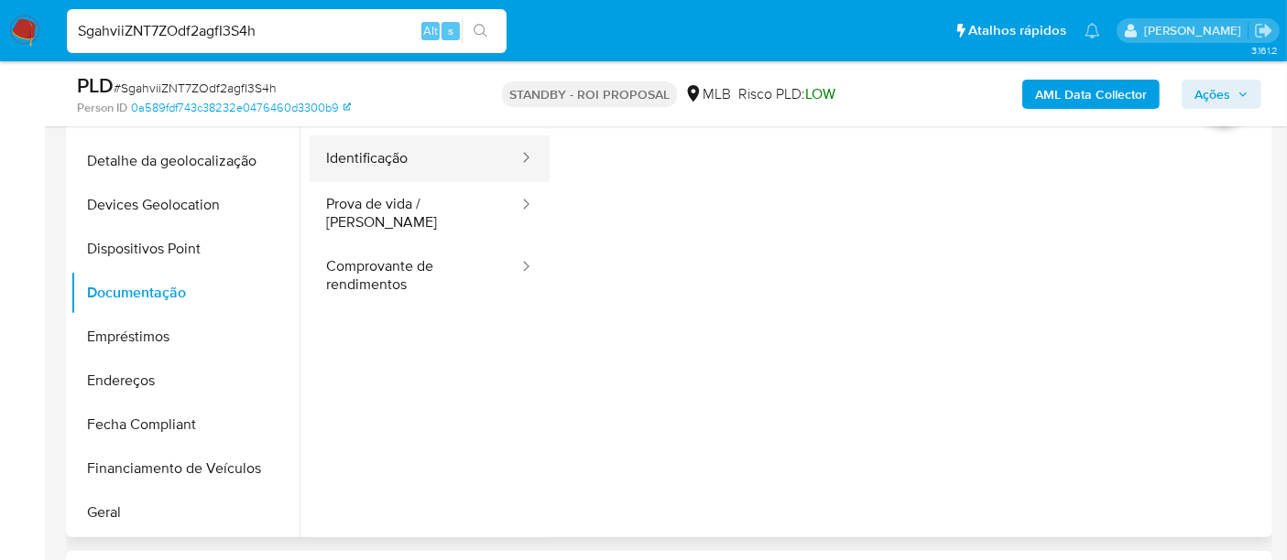
click at [394, 168] on button "Identificação" at bounding box center [414, 159] width 211 height 47
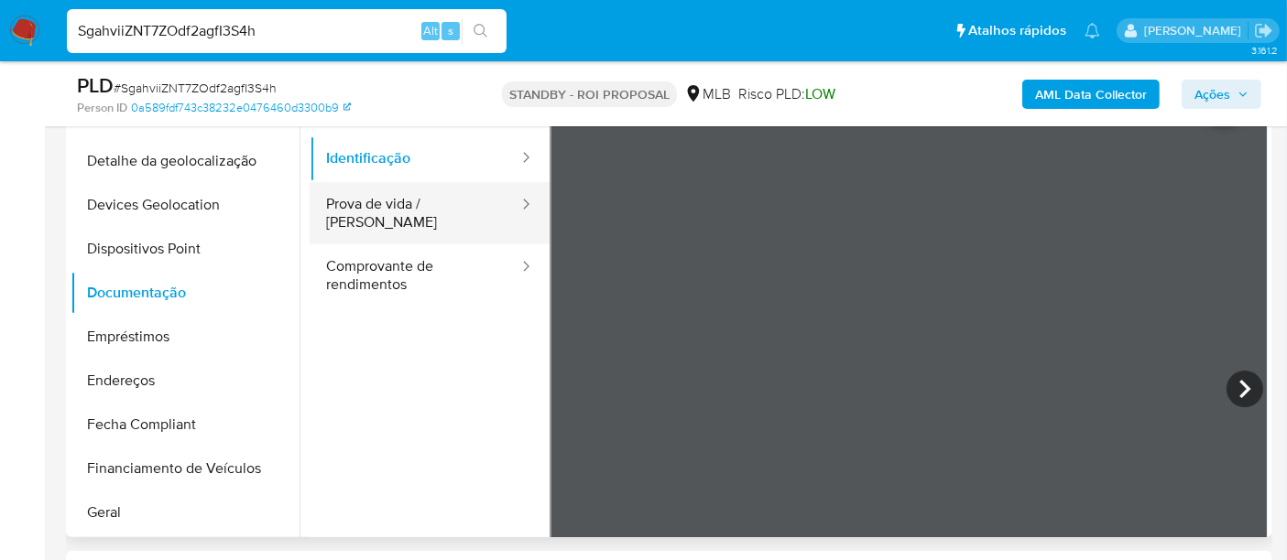
click at [384, 212] on button "Prova de vida / [PERSON_NAME]" at bounding box center [414, 213] width 211 height 62
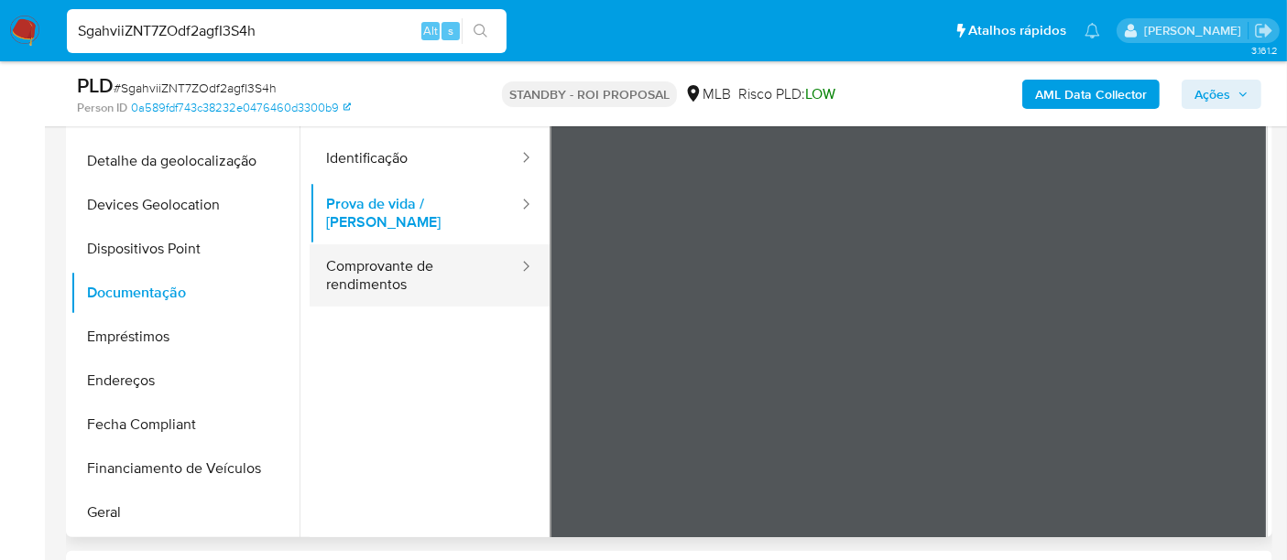
click at [355, 257] on button "Comprovante de rendimentos" at bounding box center [414, 275] width 211 height 62
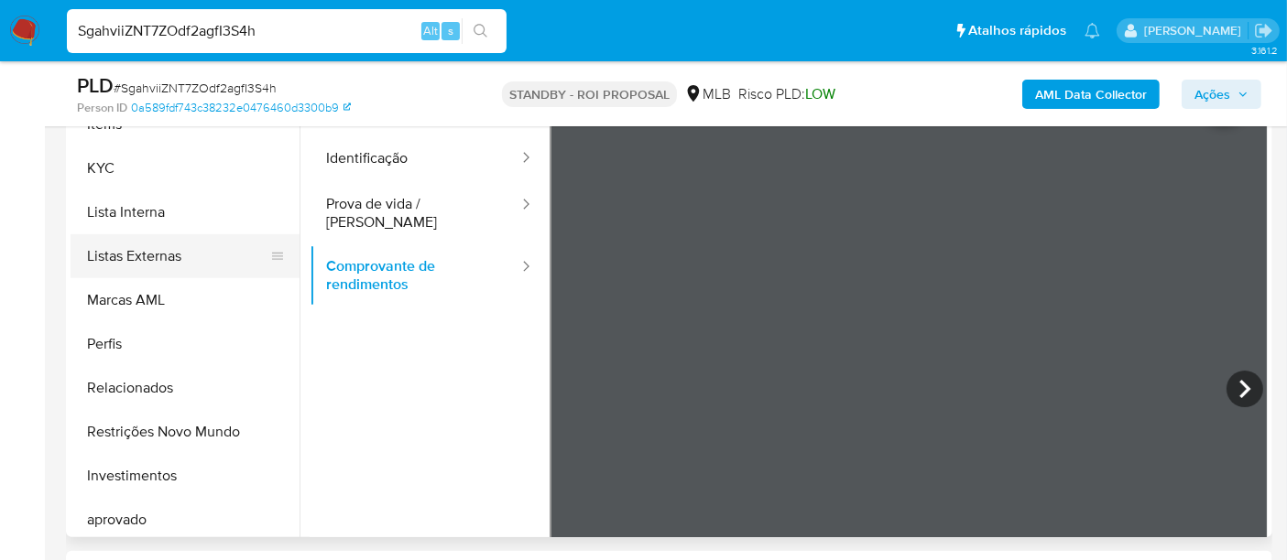
scroll to position [949, 0]
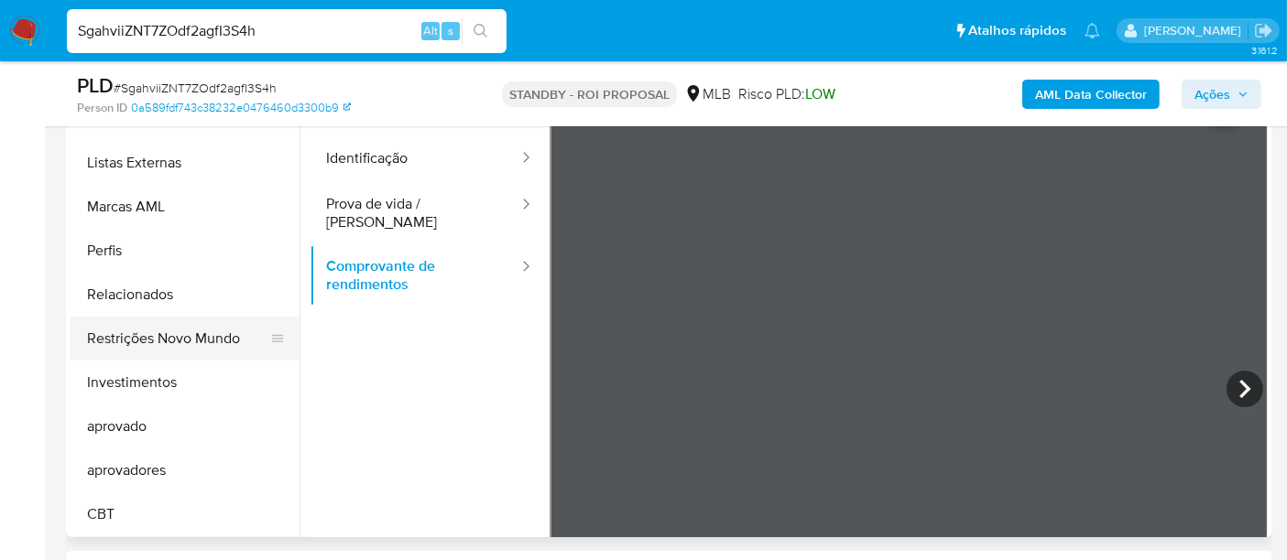
click at [183, 346] on button "Restrições Novo Mundo" at bounding box center [178, 339] width 214 height 44
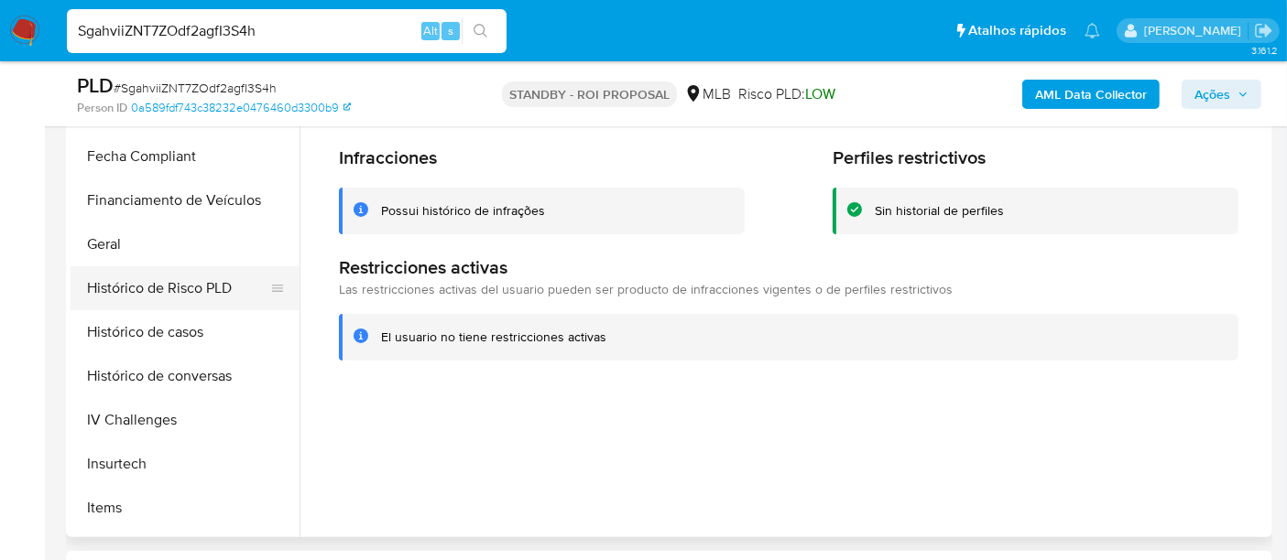
scroll to position [440, 0]
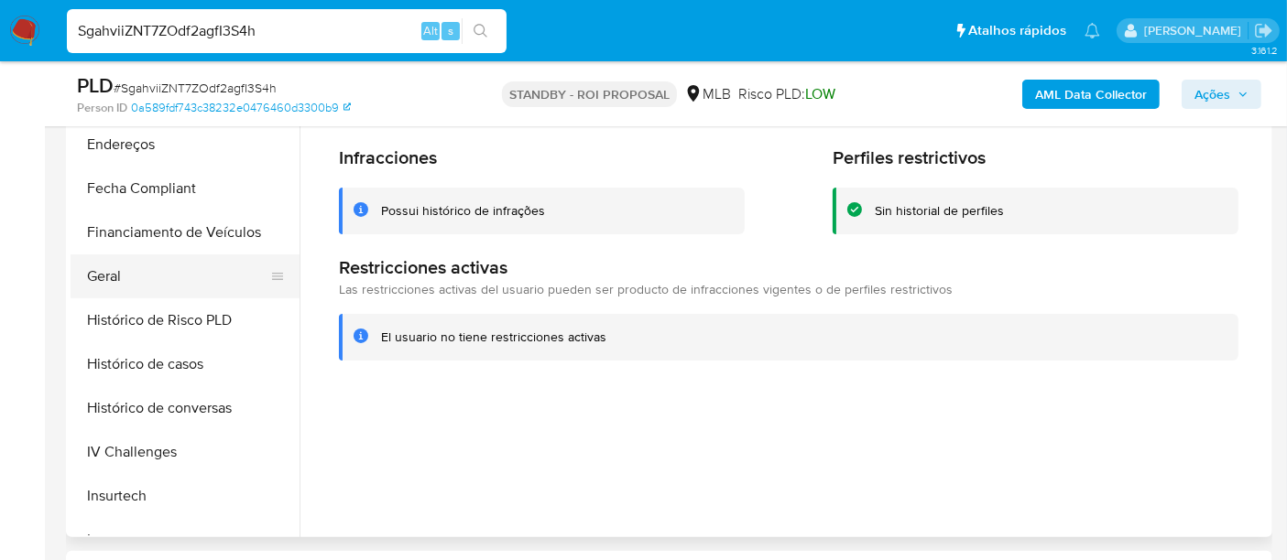
click at [116, 272] on button "Geral" at bounding box center [178, 277] width 214 height 44
